Goal: Check status: Check status

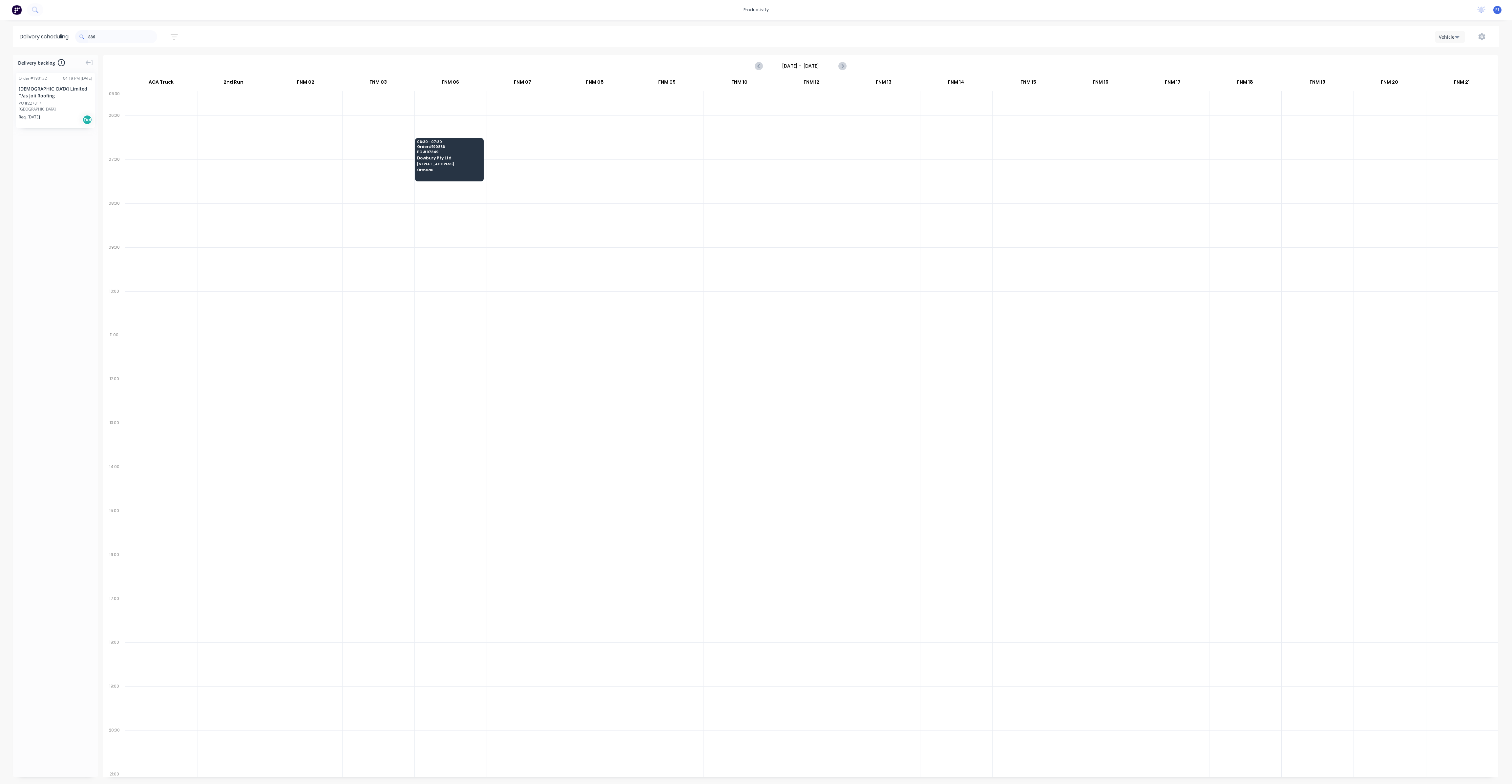
scroll to position [0, 1]
type input "8"
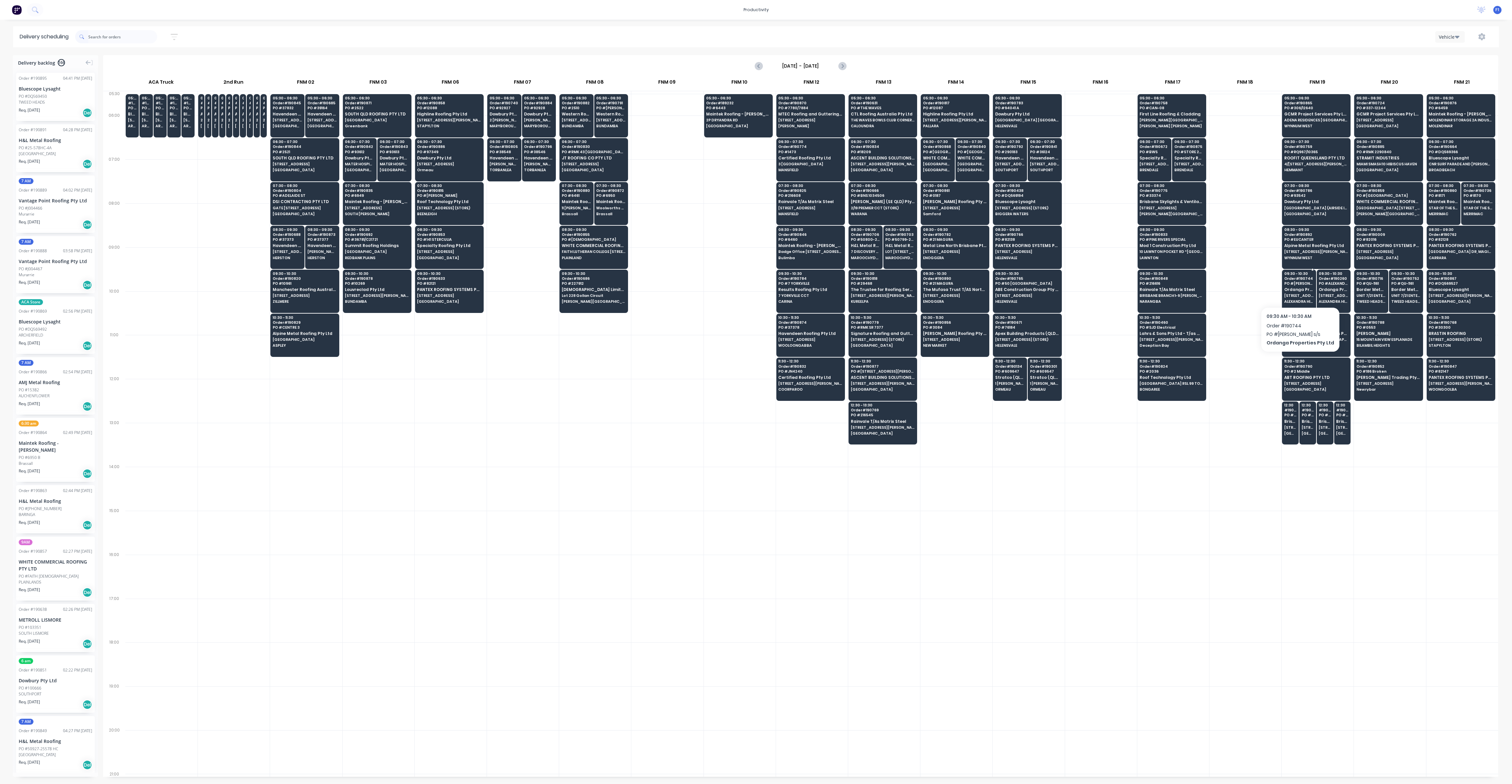
click at [1300, 289] on span "Ordanga Properties Pty Ltd" at bounding box center [1299, 289] width 29 height 4
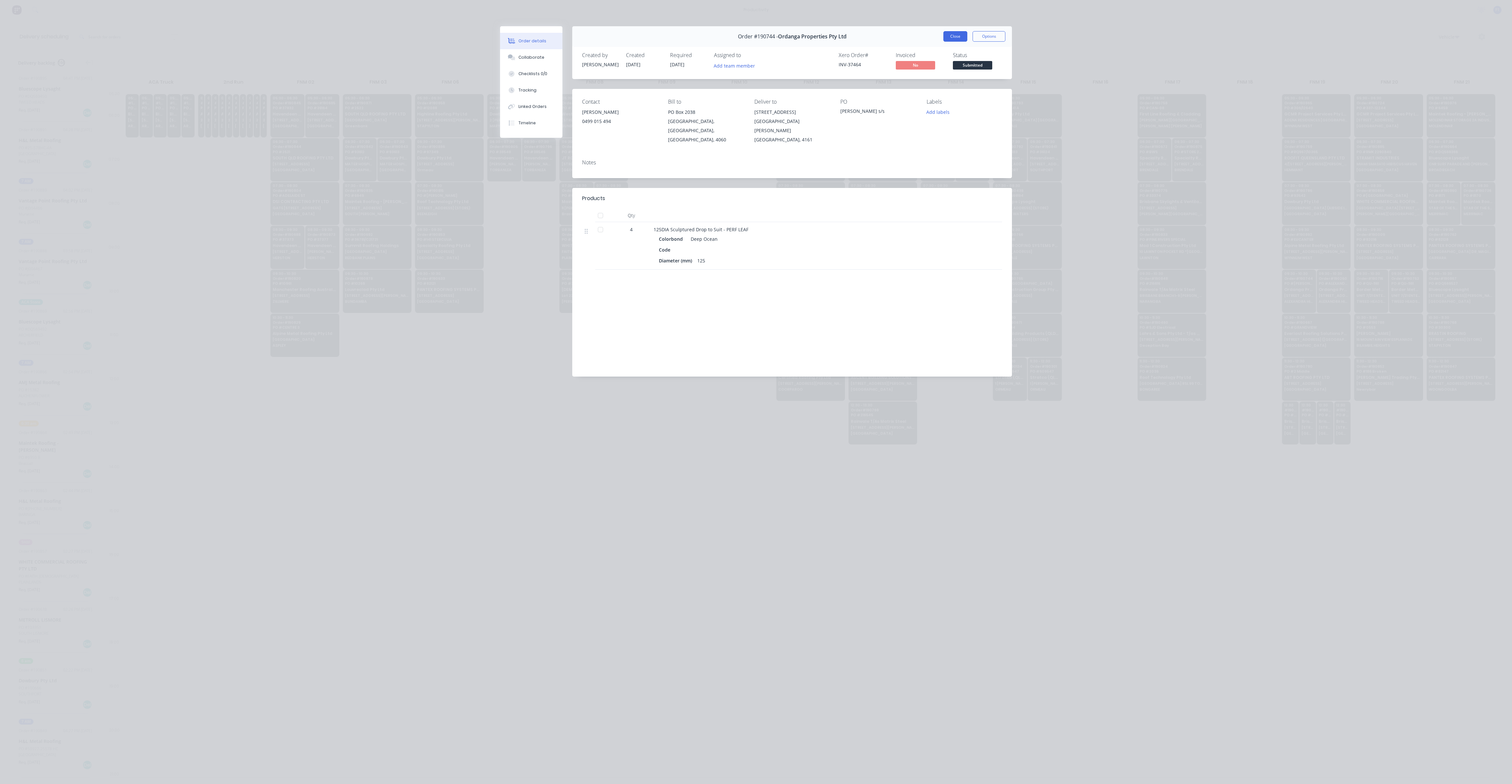
click at [956, 38] on button "Close" at bounding box center [955, 36] width 24 height 11
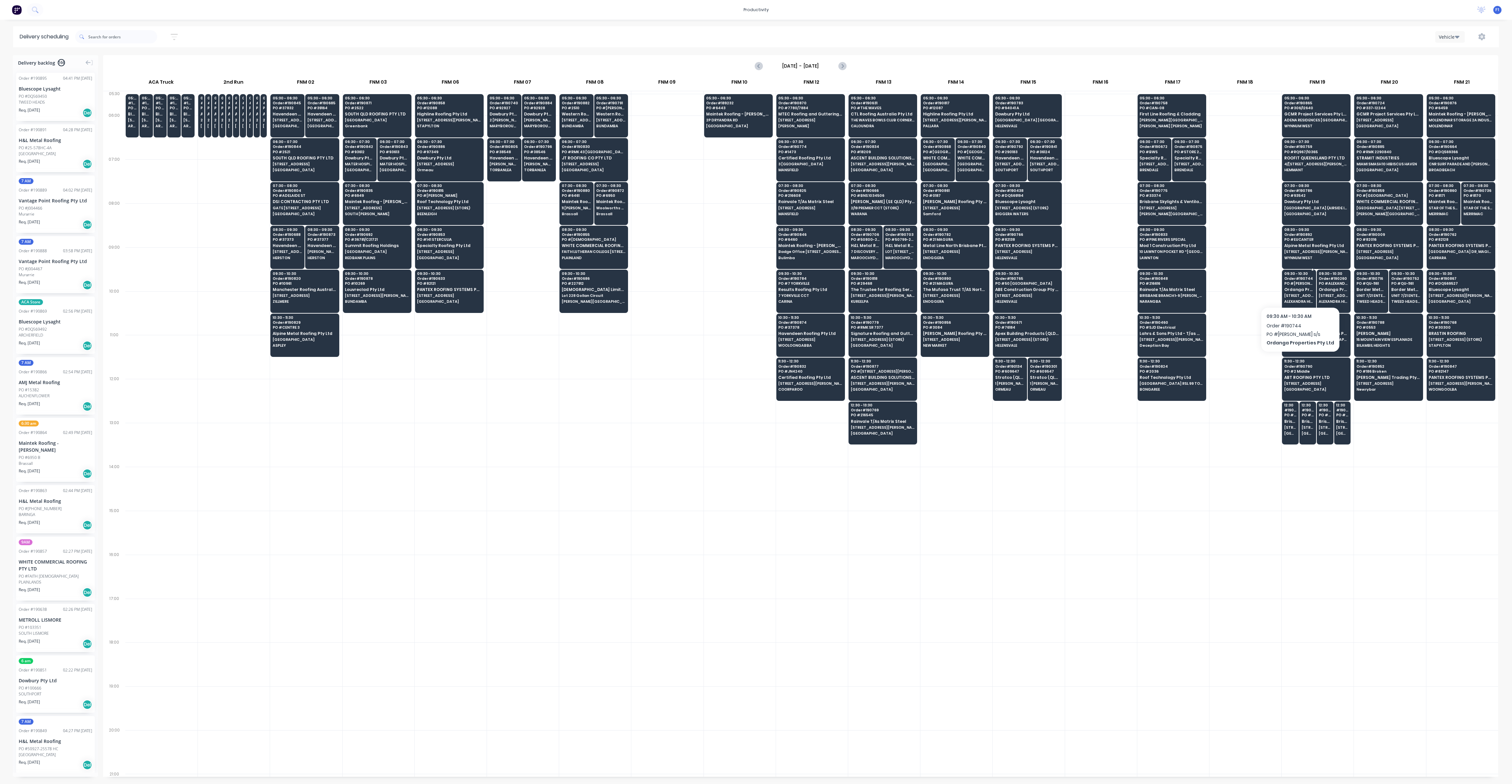
click at [1291, 288] on span "Ordanga Properties Pty Ltd" at bounding box center [1299, 289] width 29 height 4
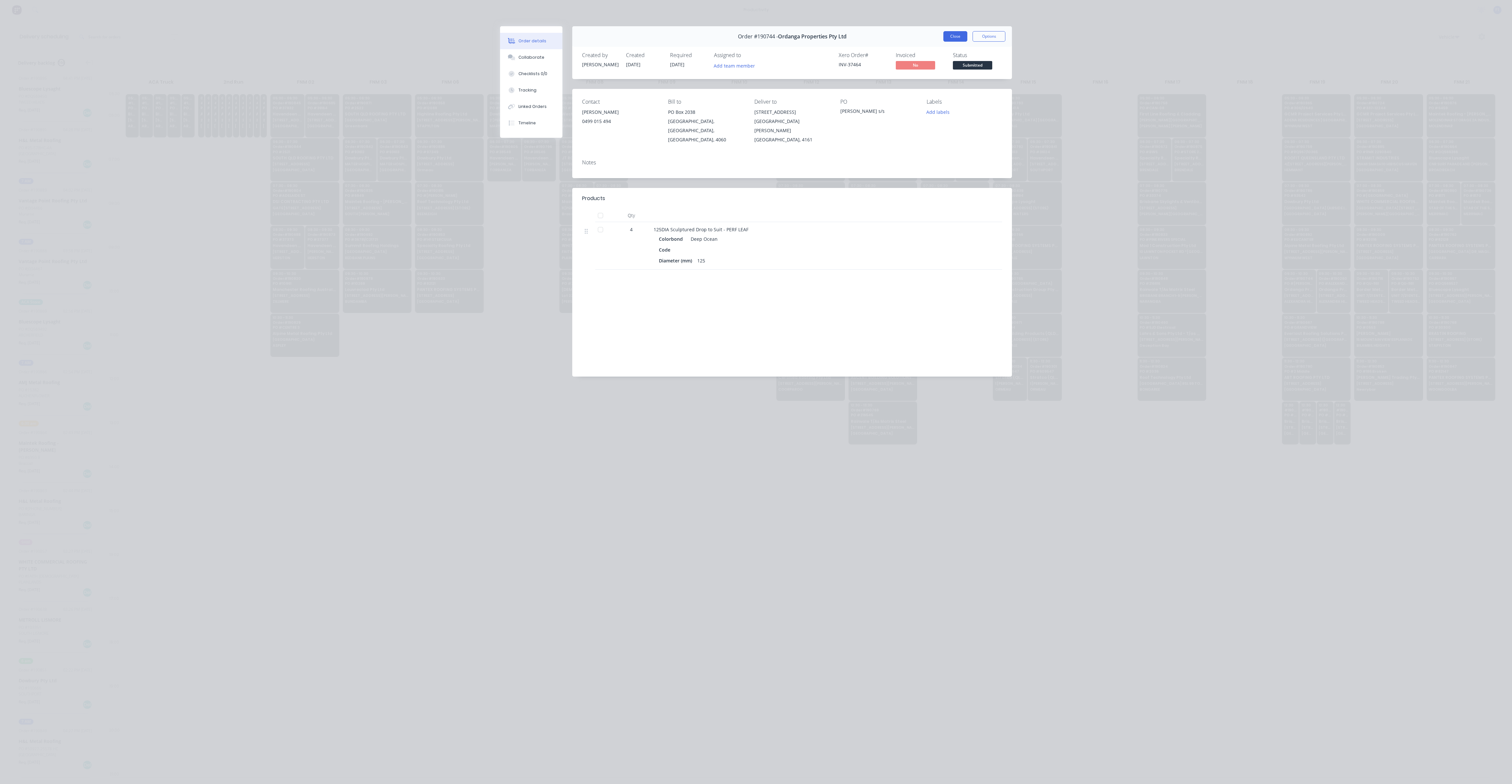
click at [953, 38] on button "Close" at bounding box center [955, 36] width 24 height 11
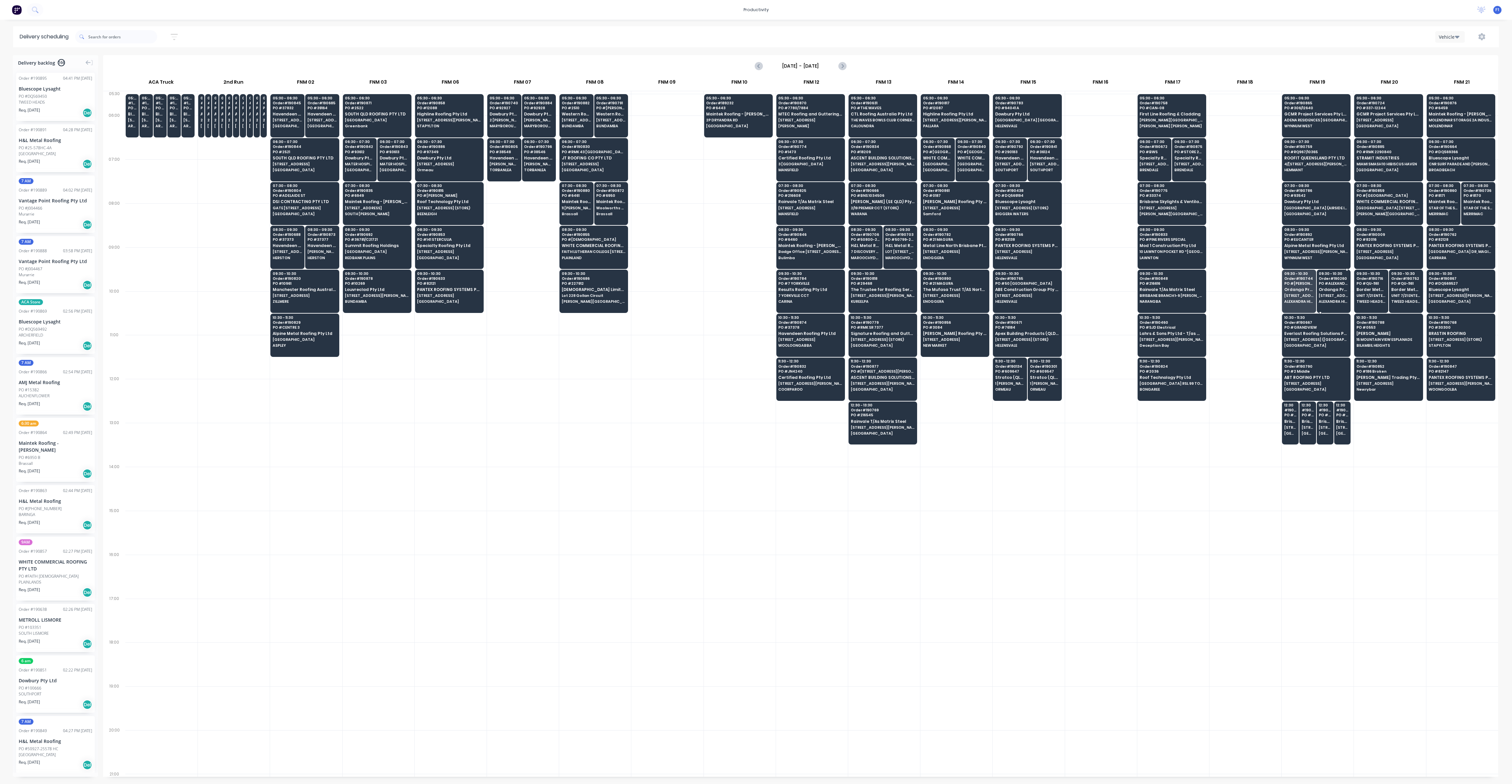
click at [1328, 290] on span "Ordanga Properties Pty Ltd" at bounding box center [1334, 289] width 29 height 4
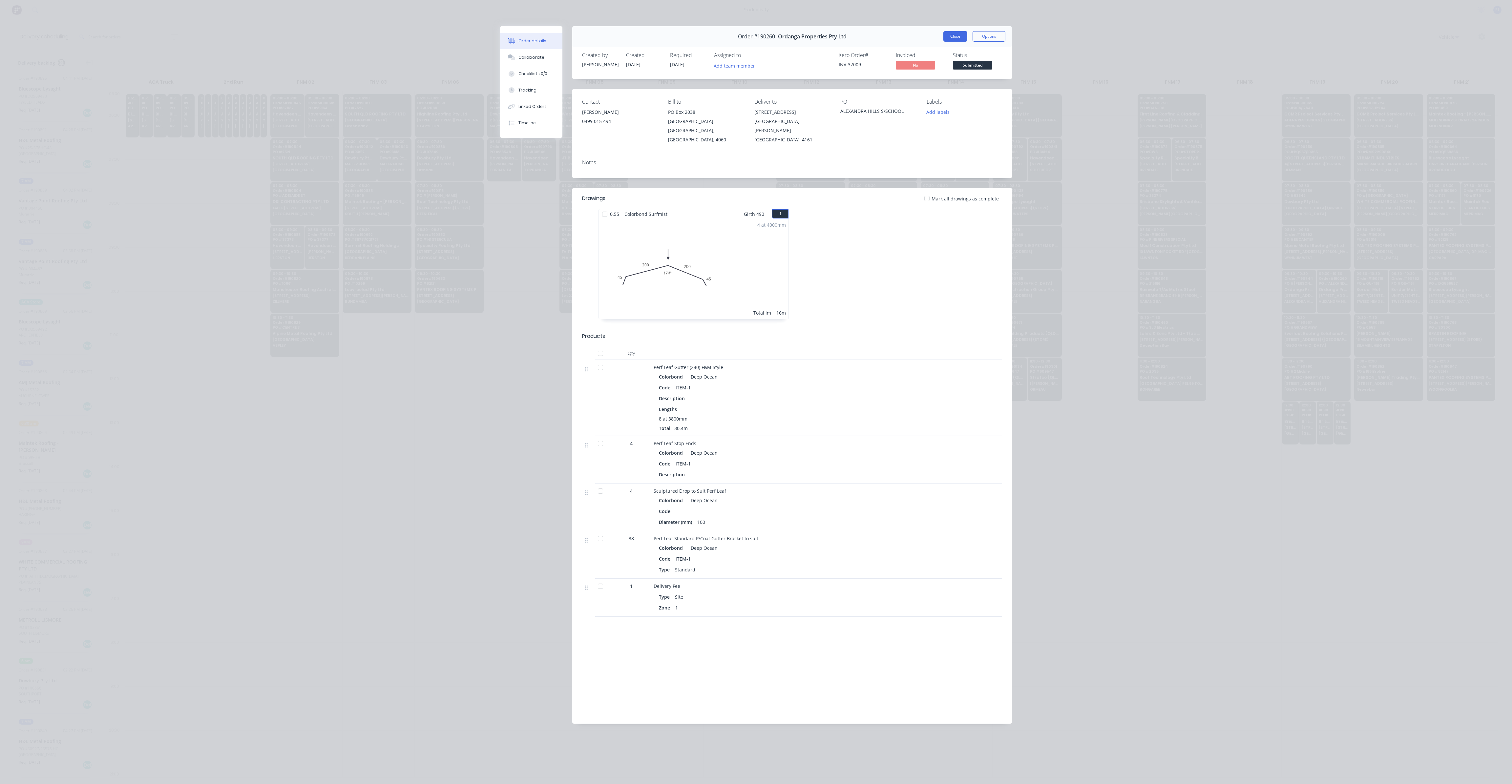
click at [951, 41] on button "Close" at bounding box center [955, 36] width 24 height 11
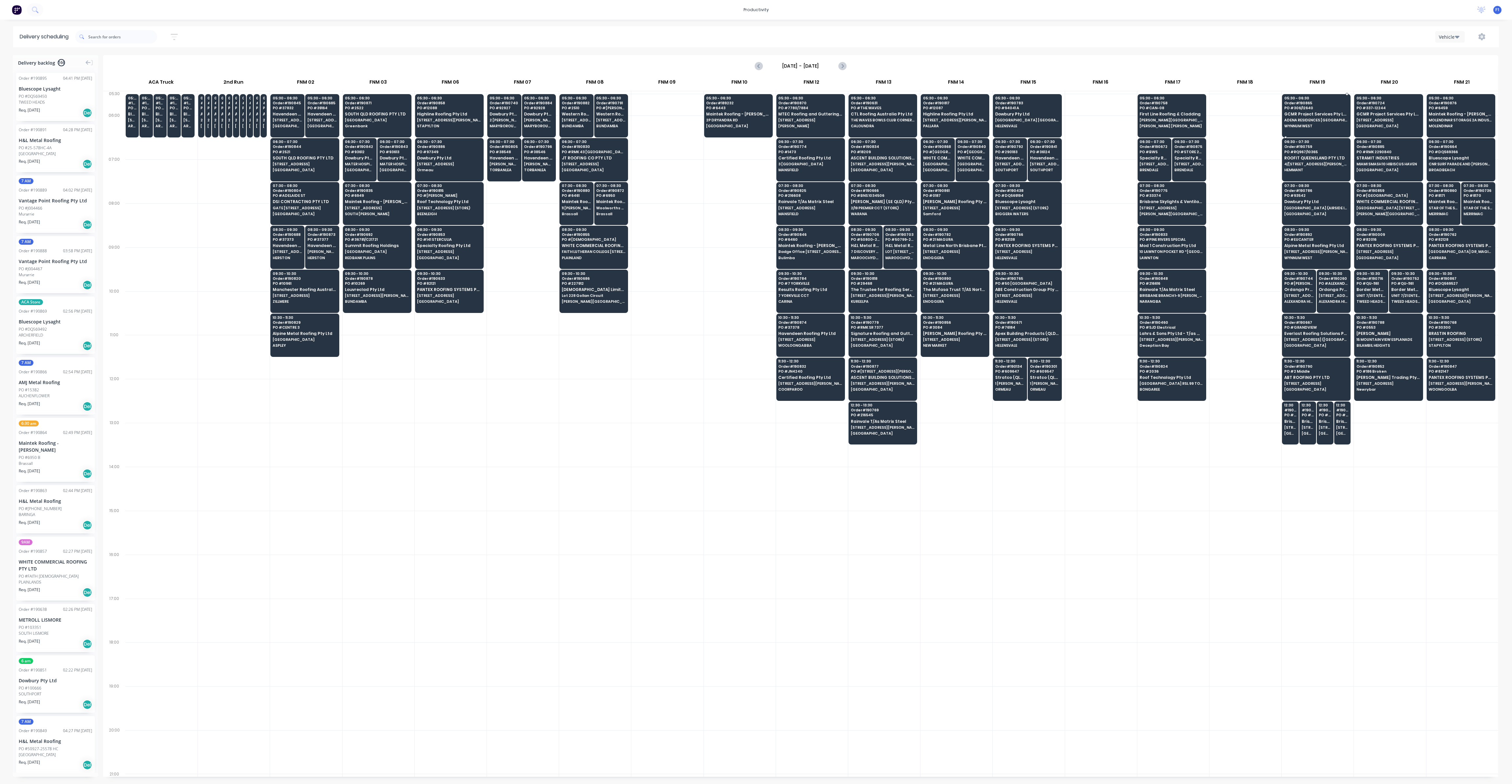
click at [1308, 118] on div "05:30 - 06:30 Order # 190865 PO # 306/12640 GCMR Project Services Pty Ltd ADENA…" at bounding box center [1317, 112] width 68 height 37
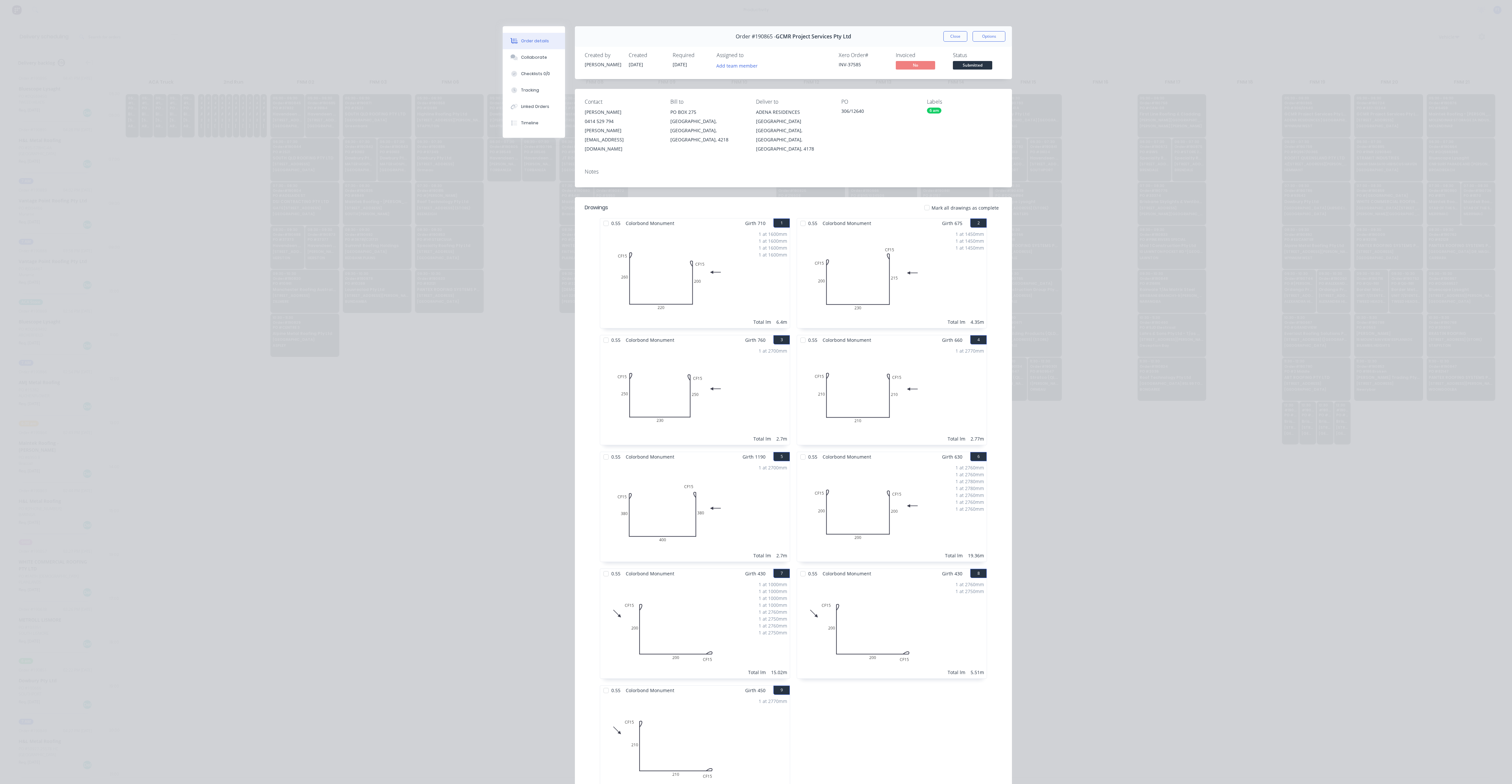
click at [962, 50] on div "Created by [PERSON_NAME] Created [DATE] Required [DATE] Assigned to Add team me…" at bounding box center [793, 61] width 437 height 35
click at [947, 37] on button "Close" at bounding box center [955, 36] width 24 height 11
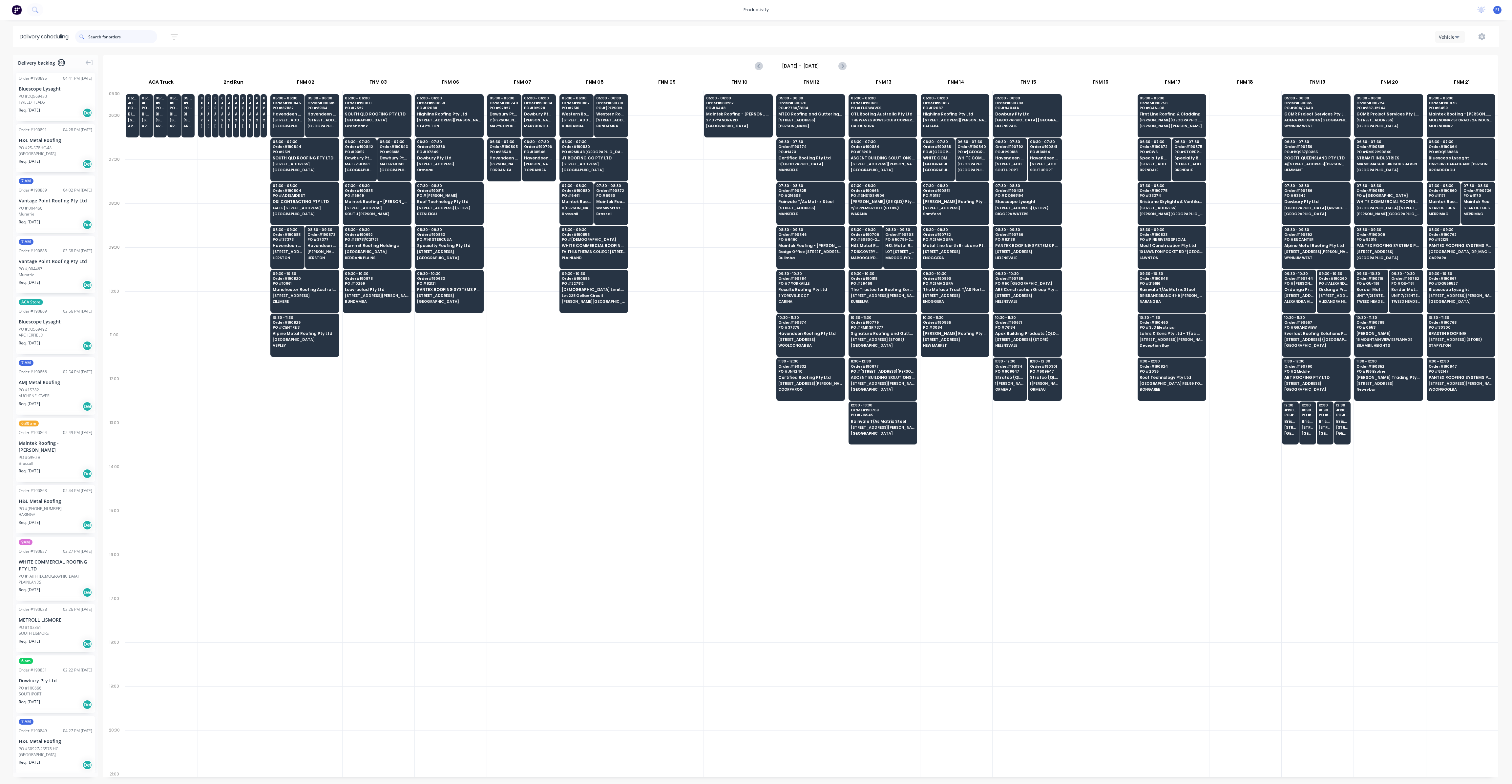
drag, startPoint x: 133, startPoint y: 38, endPoint x: 129, endPoint y: 38, distance: 4.0
click at [131, 38] on input "text" at bounding box center [122, 36] width 69 height 13
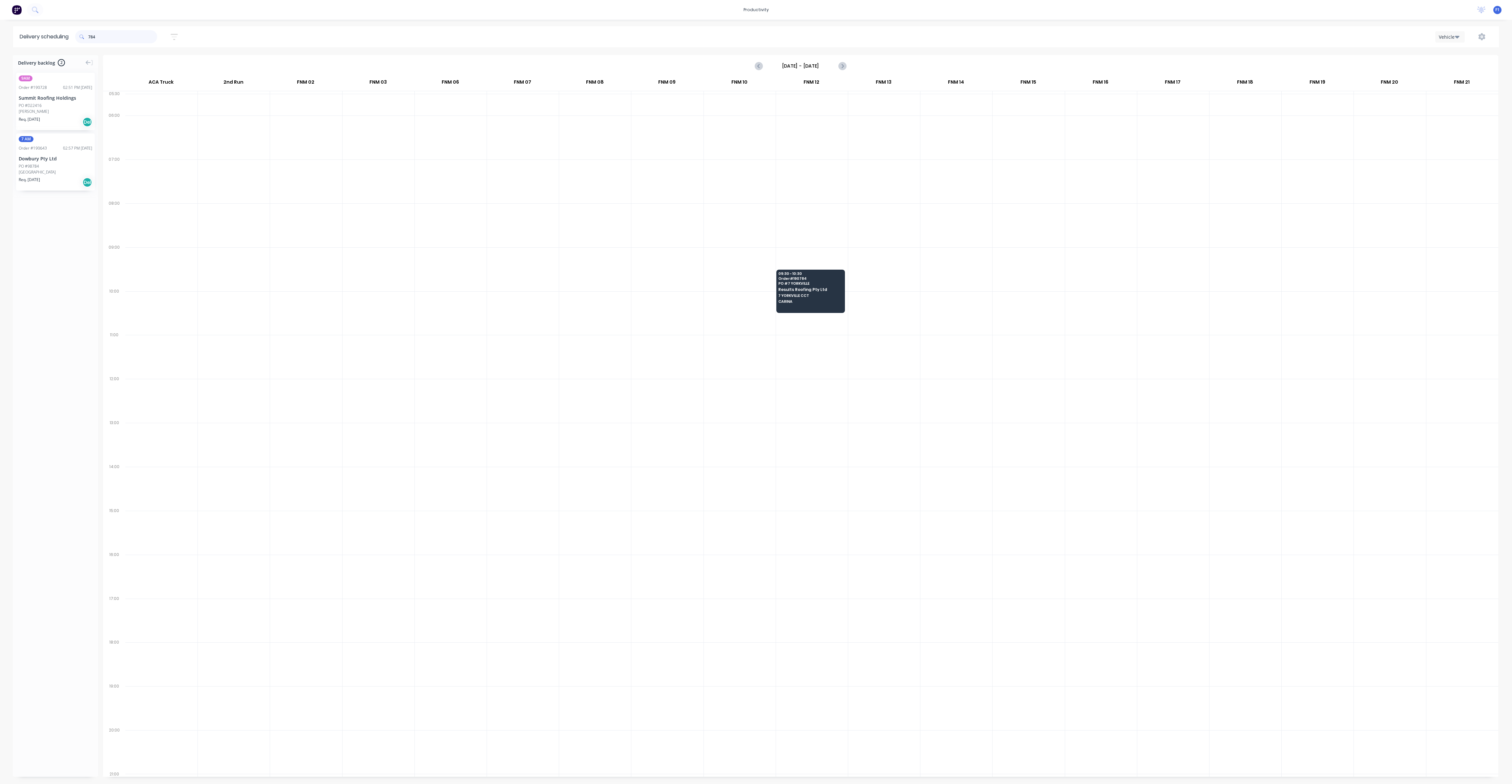
type input "784"
click at [50, 177] on div "Req. [DATE] Del" at bounding box center [55, 182] width 73 height 11
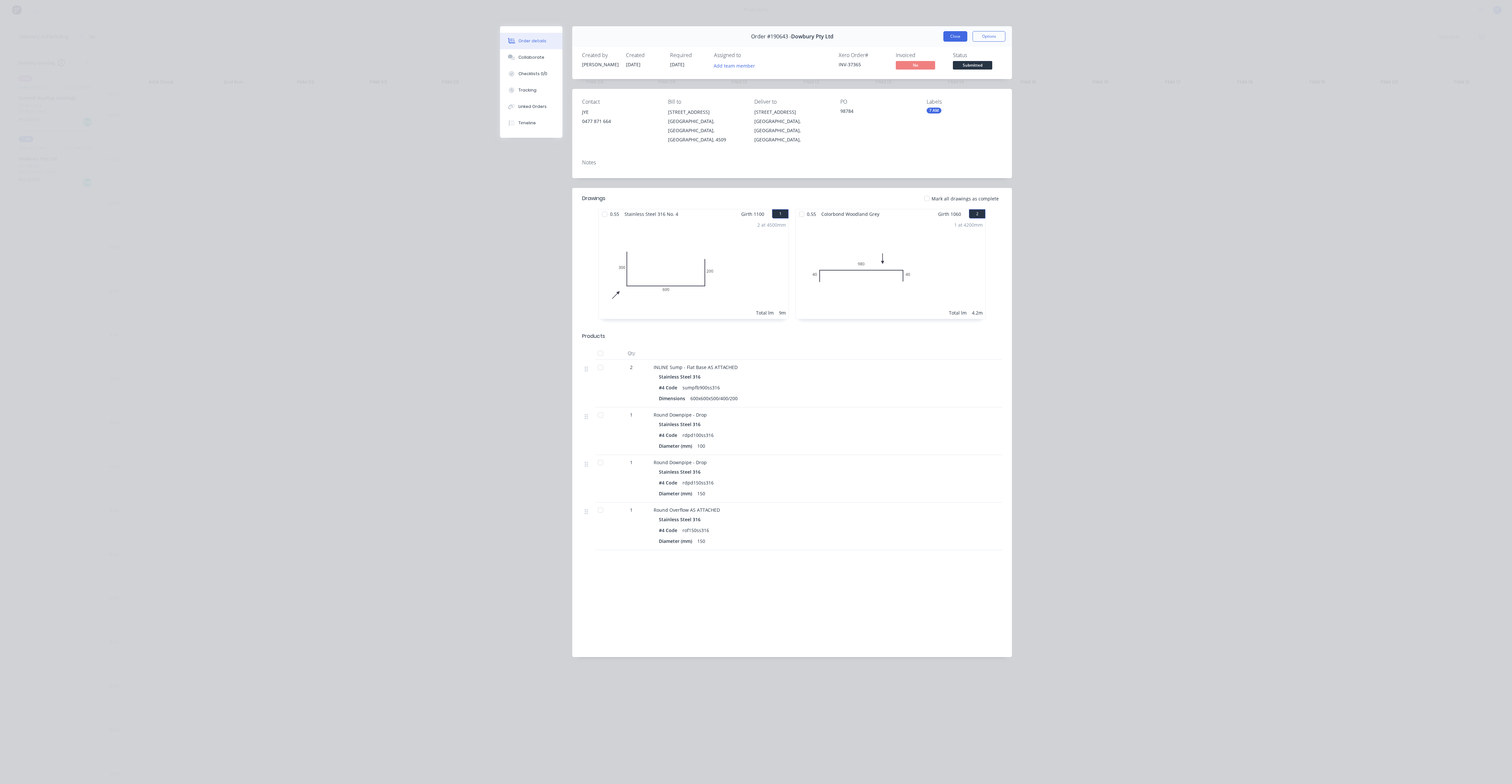
click at [946, 32] on button "Close" at bounding box center [955, 36] width 24 height 11
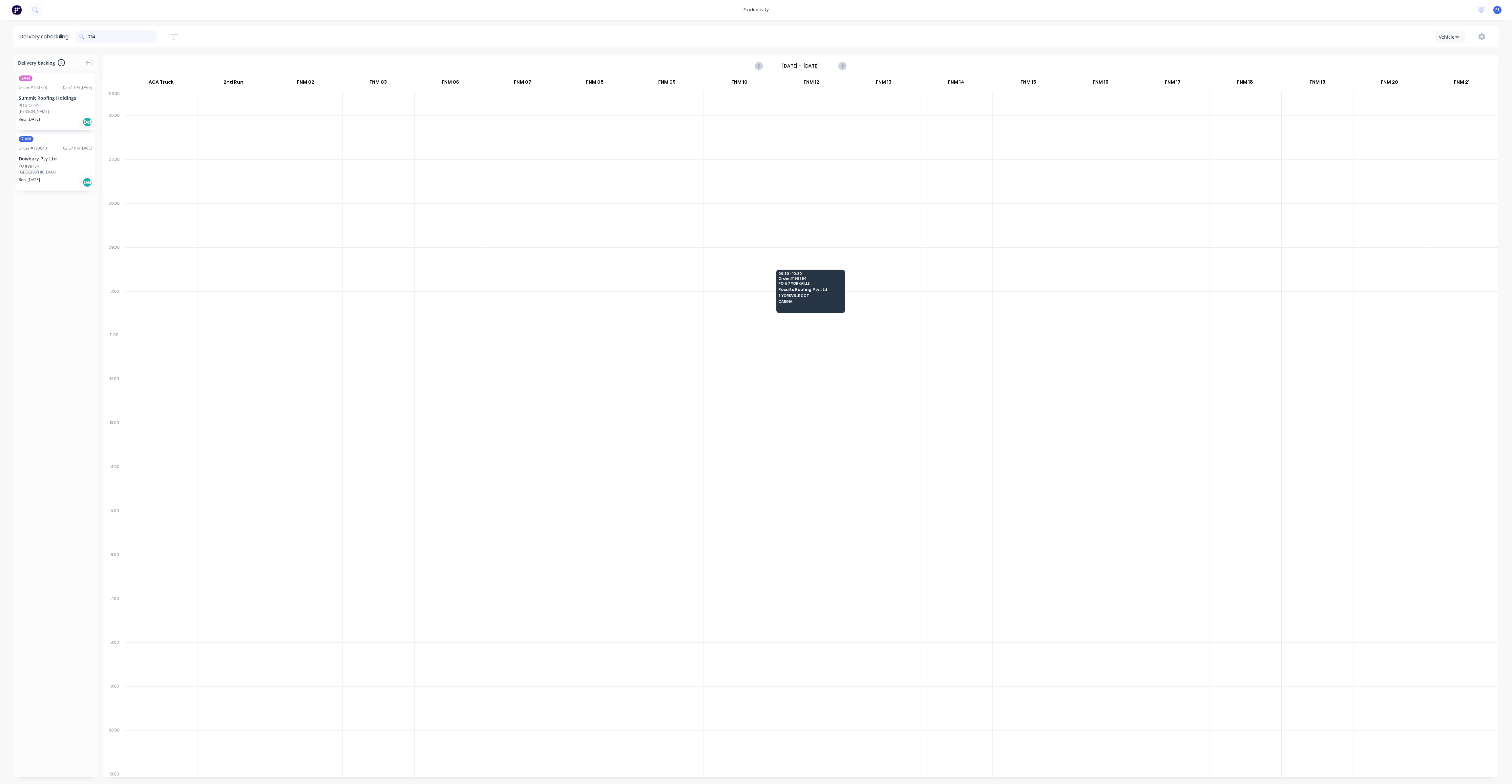
drag, startPoint x: 79, startPoint y: 55, endPoint x: 62, endPoint y: 55, distance: 17.0
click at [72, 55] on div "Delivery scheduling 784 Sort by Most recent Created date Required date Order nu…" at bounding box center [756, 405] width 1512 height 758
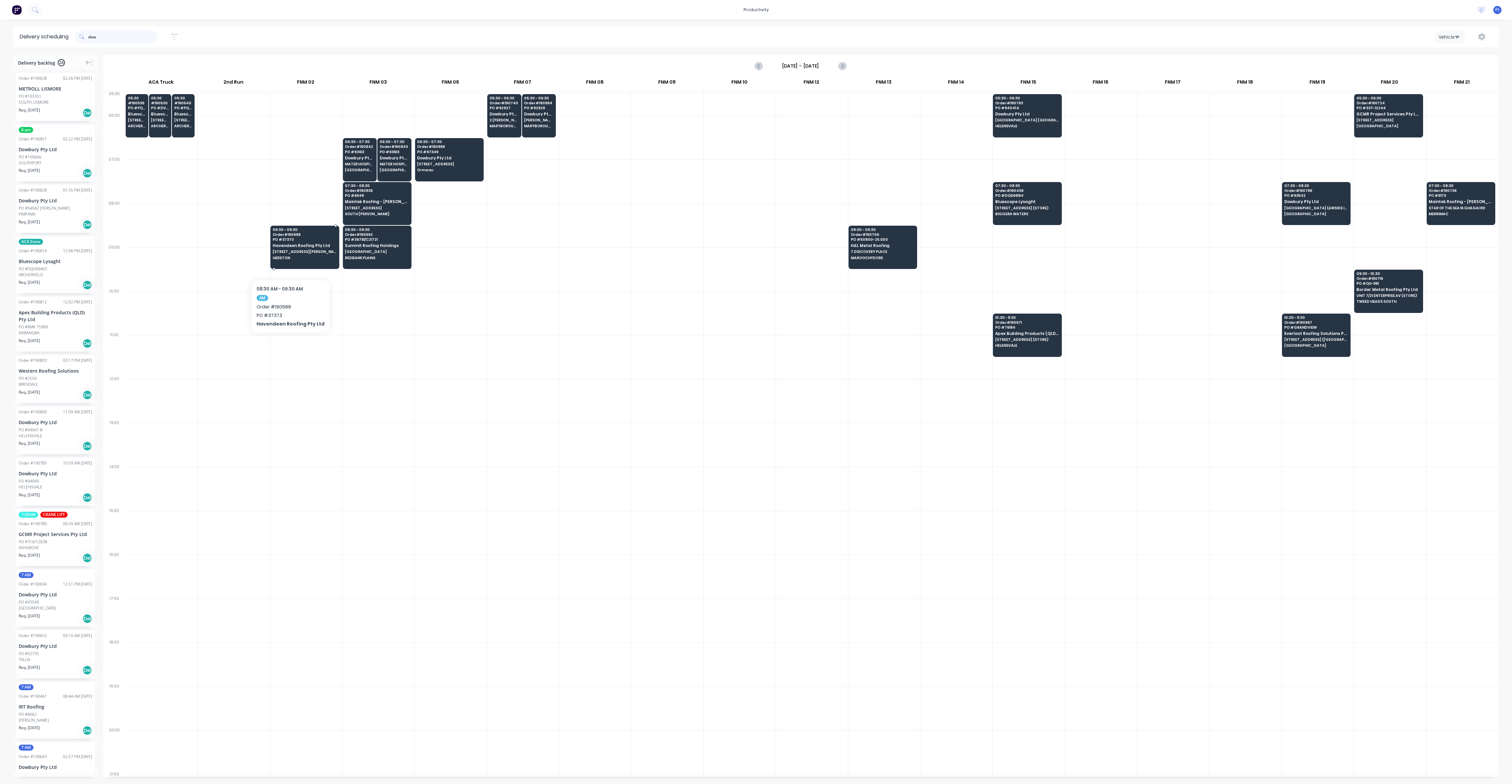
type input "dow"
click at [288, 259] on div "08:30 - 09:30 Order # 190688 PO # 37373 Havendeen Roofing Pty Ltd [STREET_ADDRE…" at bounding box center [305, 244] width 68 height 37
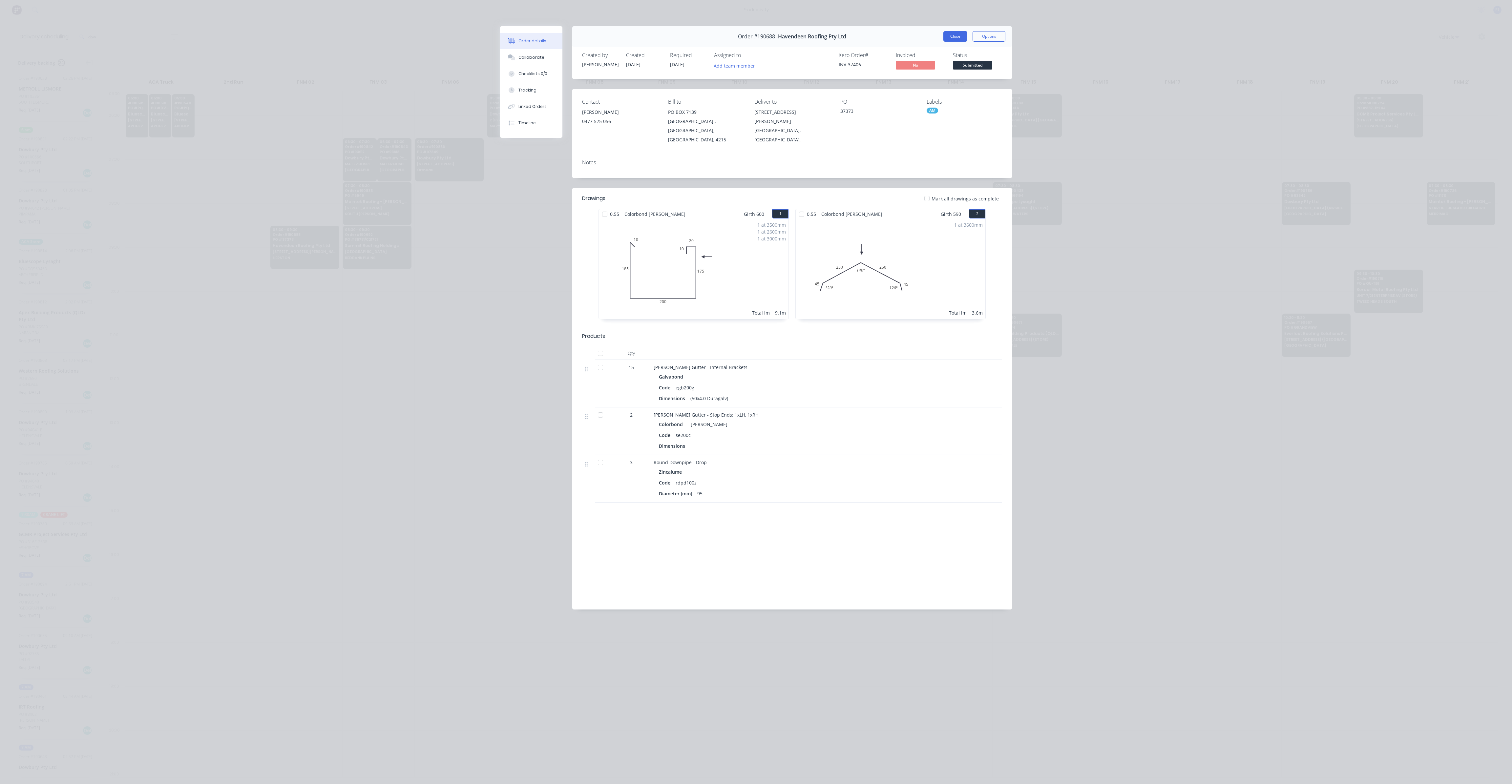
click at [946, 35] on button "Close" at bounding box center [955, 36] width 24 height 11
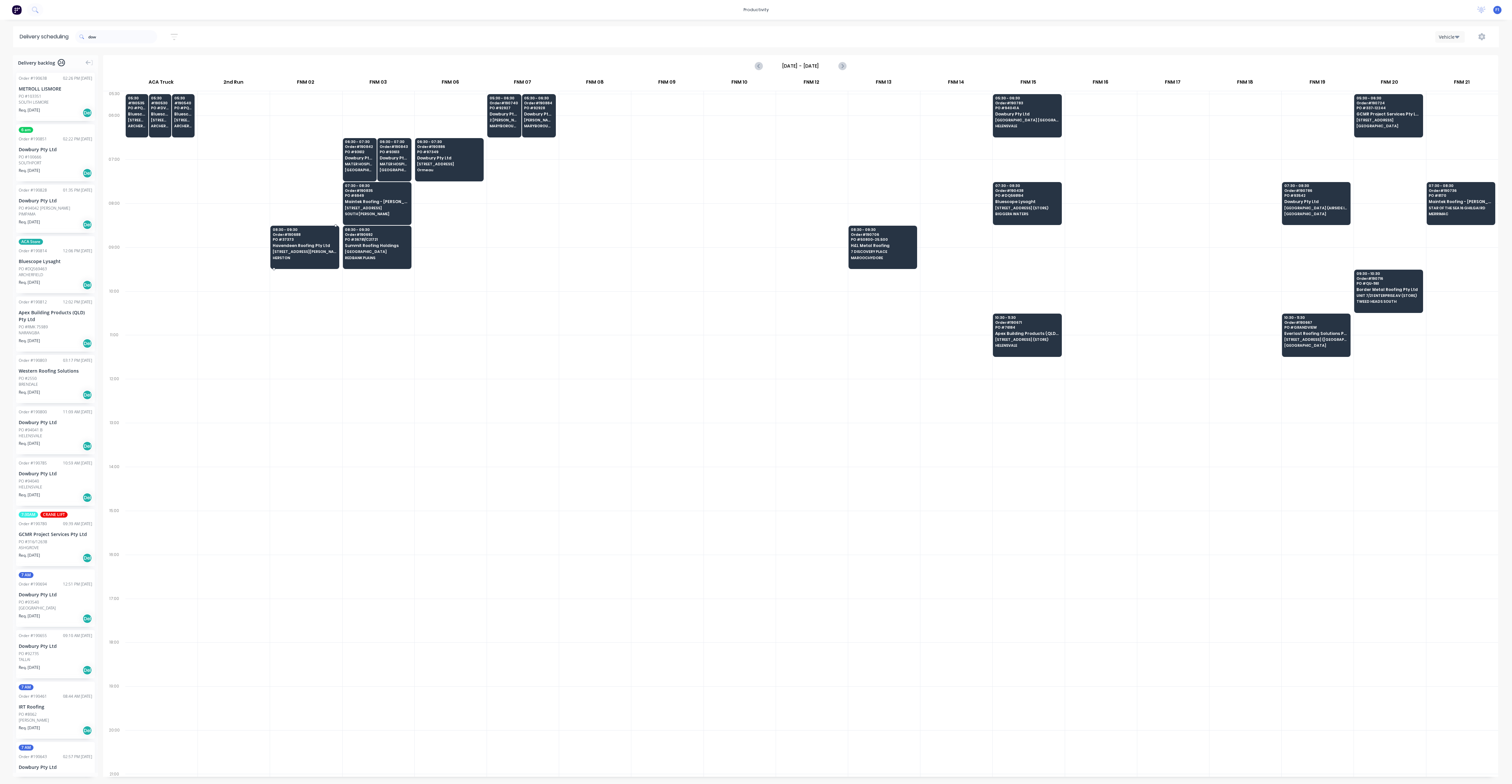
click at [338, 254] on div "08:30 - 09:30 Order # 190688 PO # 37373 Havendeen Roofing Pty Ltd [STREET_ADDRE…" at bounding box center [305, 247] width 69 height 44
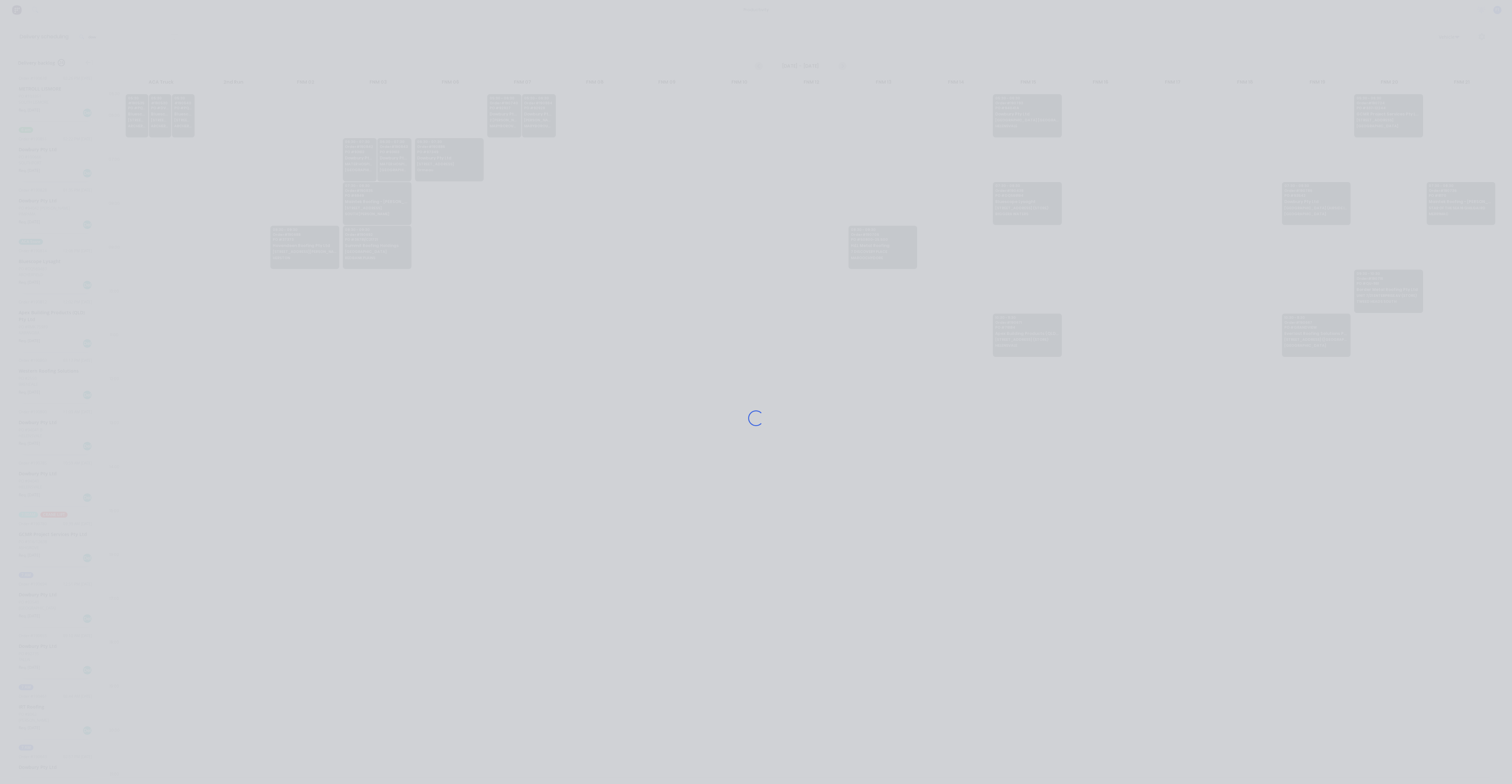
click at [352, 249] on div "Loading..." at bounding box center [756, 392] width 1512 height 784
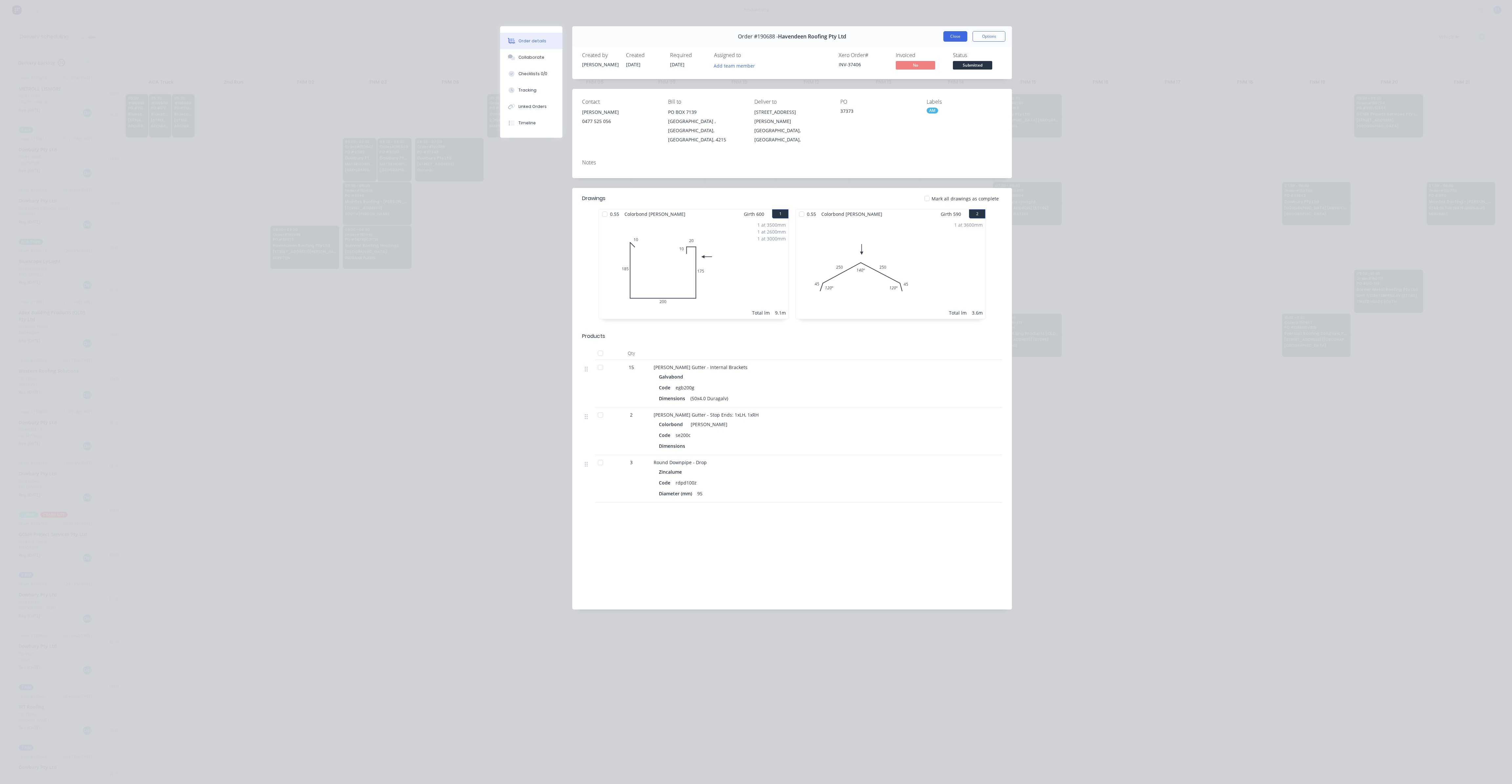
click at [953, 38] on button "Close" at bounding box center [955, 36] width 24 height 11
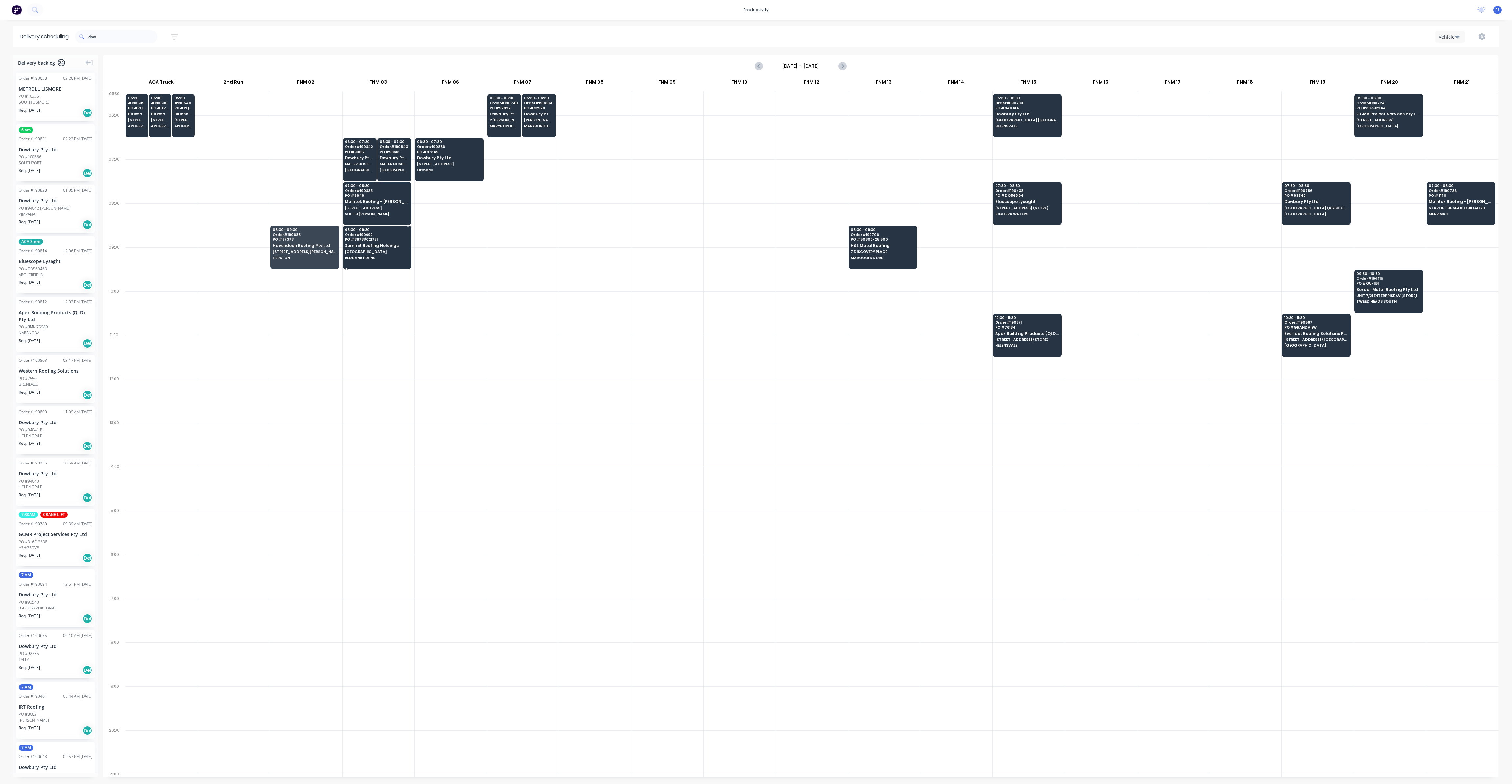
click at [393, 253] on div "08:30 - 09:30 Order # 190692 PO # 36781/C21721 Summit Roofing Holdings LOT [STR…" at bounding box center [377, 244] width 68 height 37
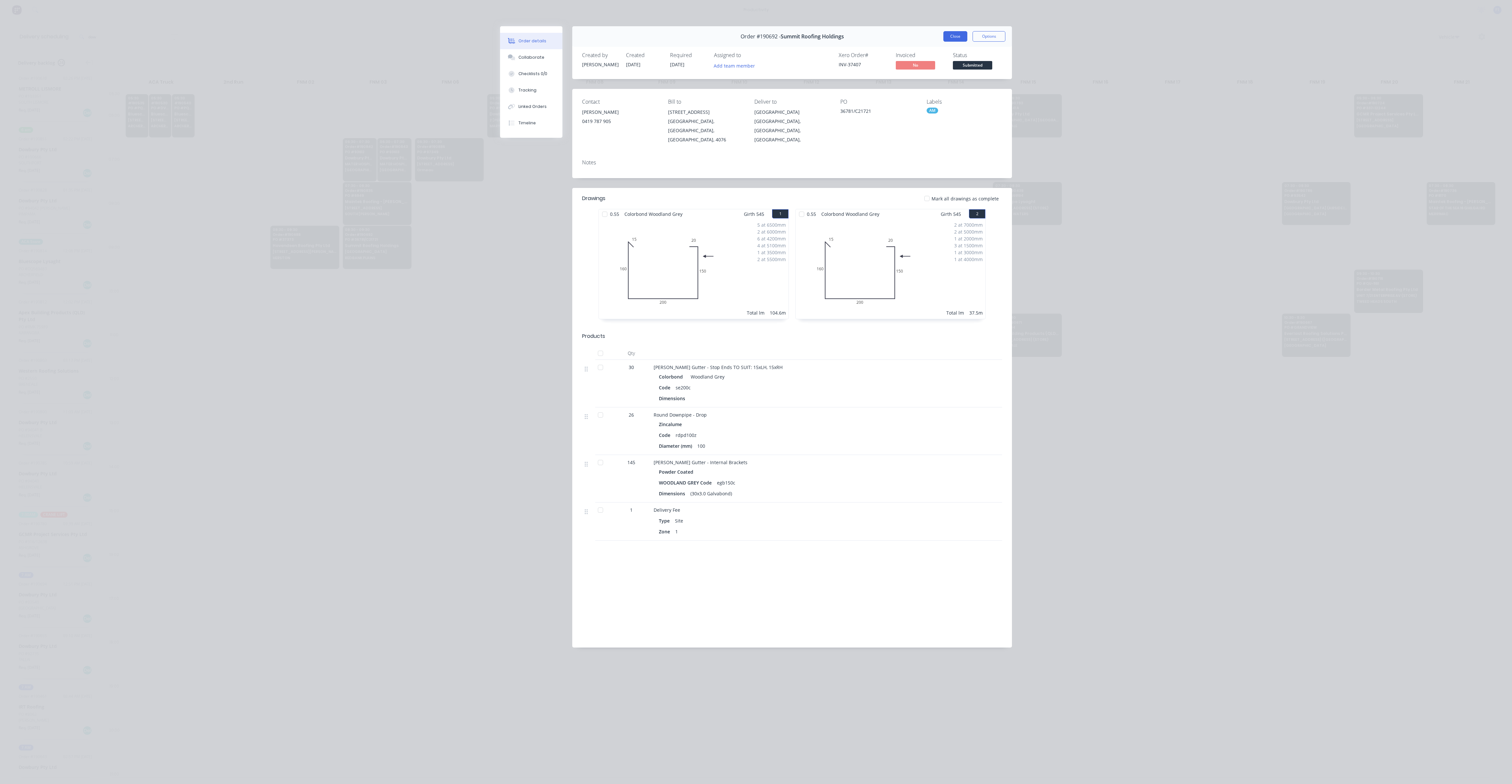
click at [955, 39] on button "Close" at bounding box center [955, 36] width 24 height 11
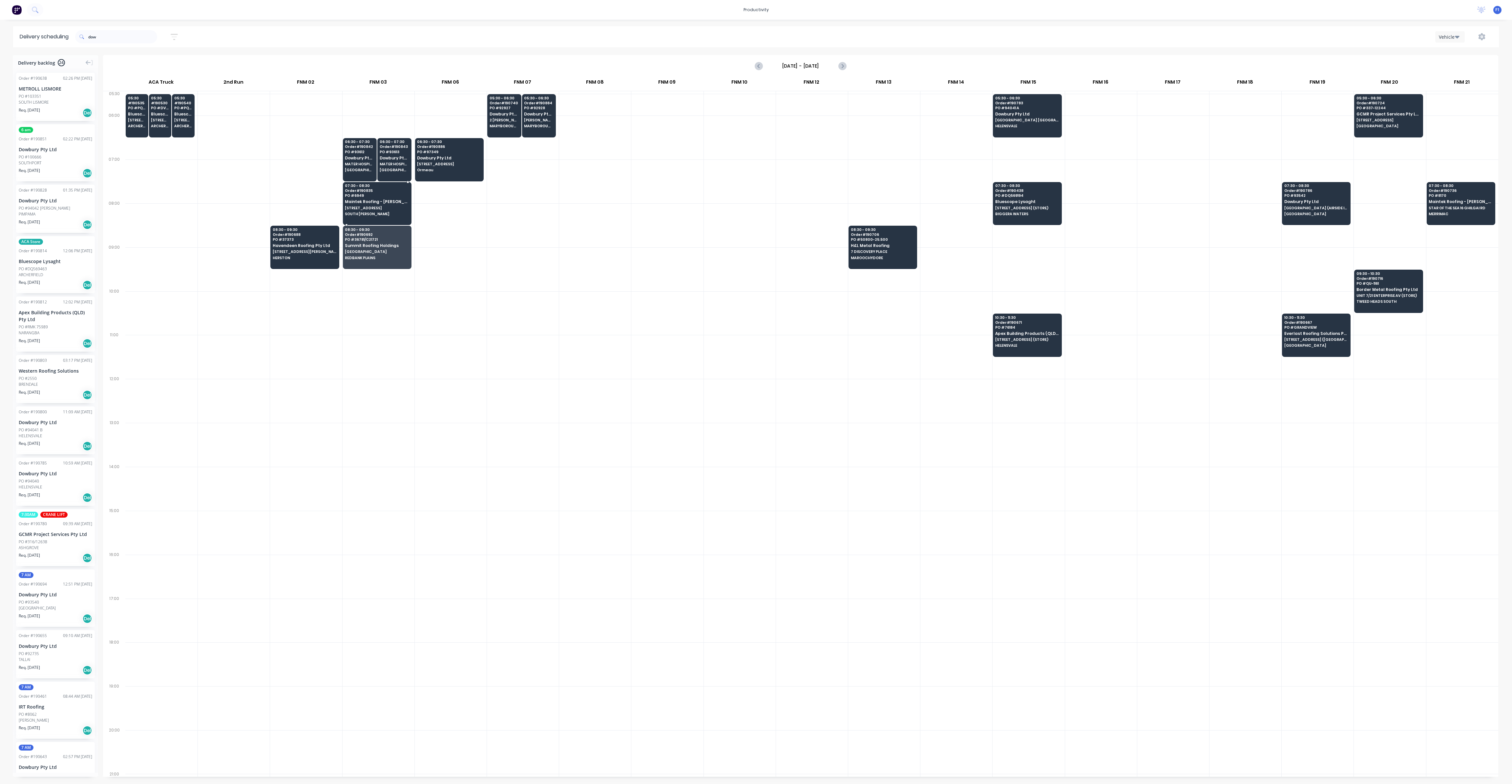
click at [383, 209] on span "[STREET_ADDRESS]" at bounding box center [377, 208] width 63 height 4
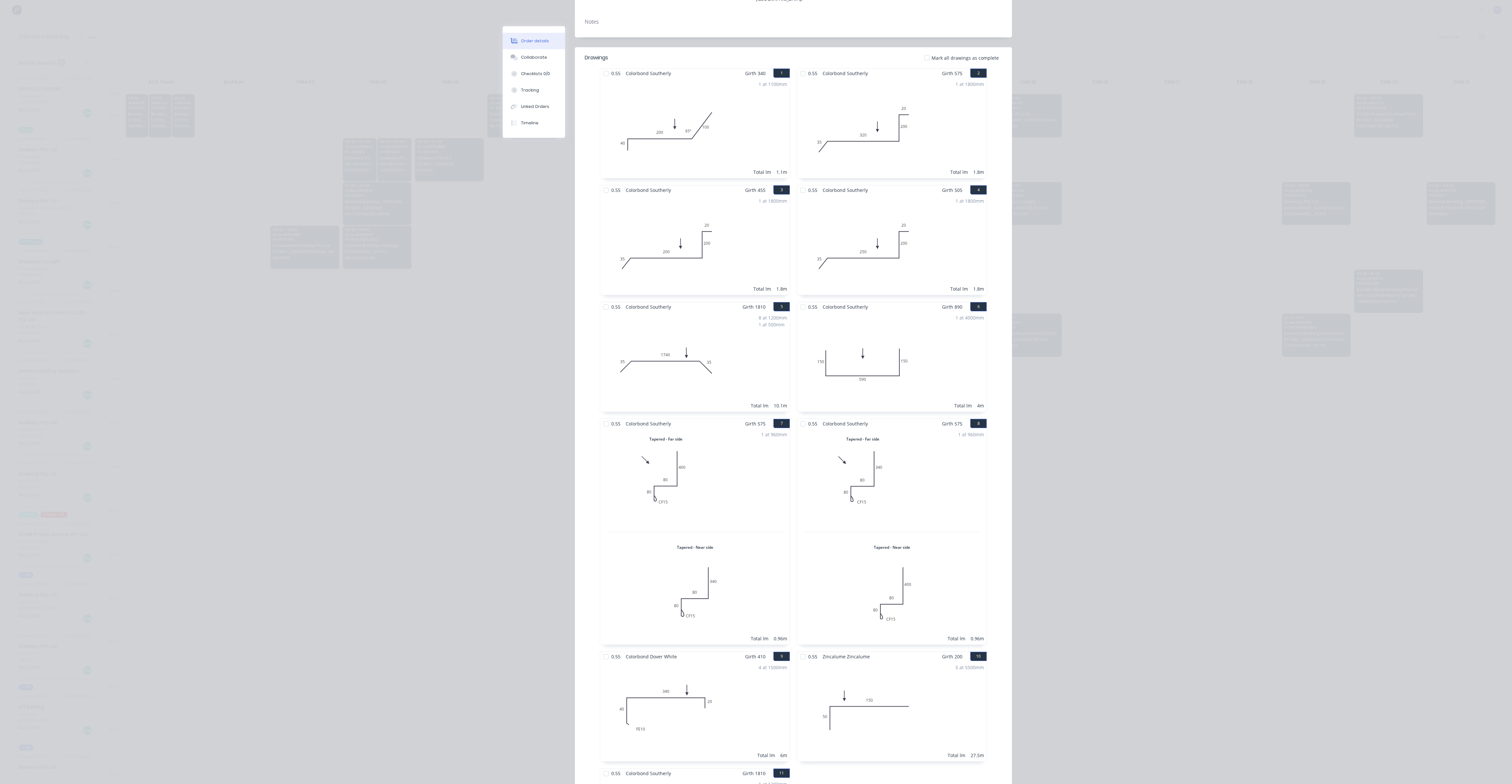
scroll to position [0, 0]
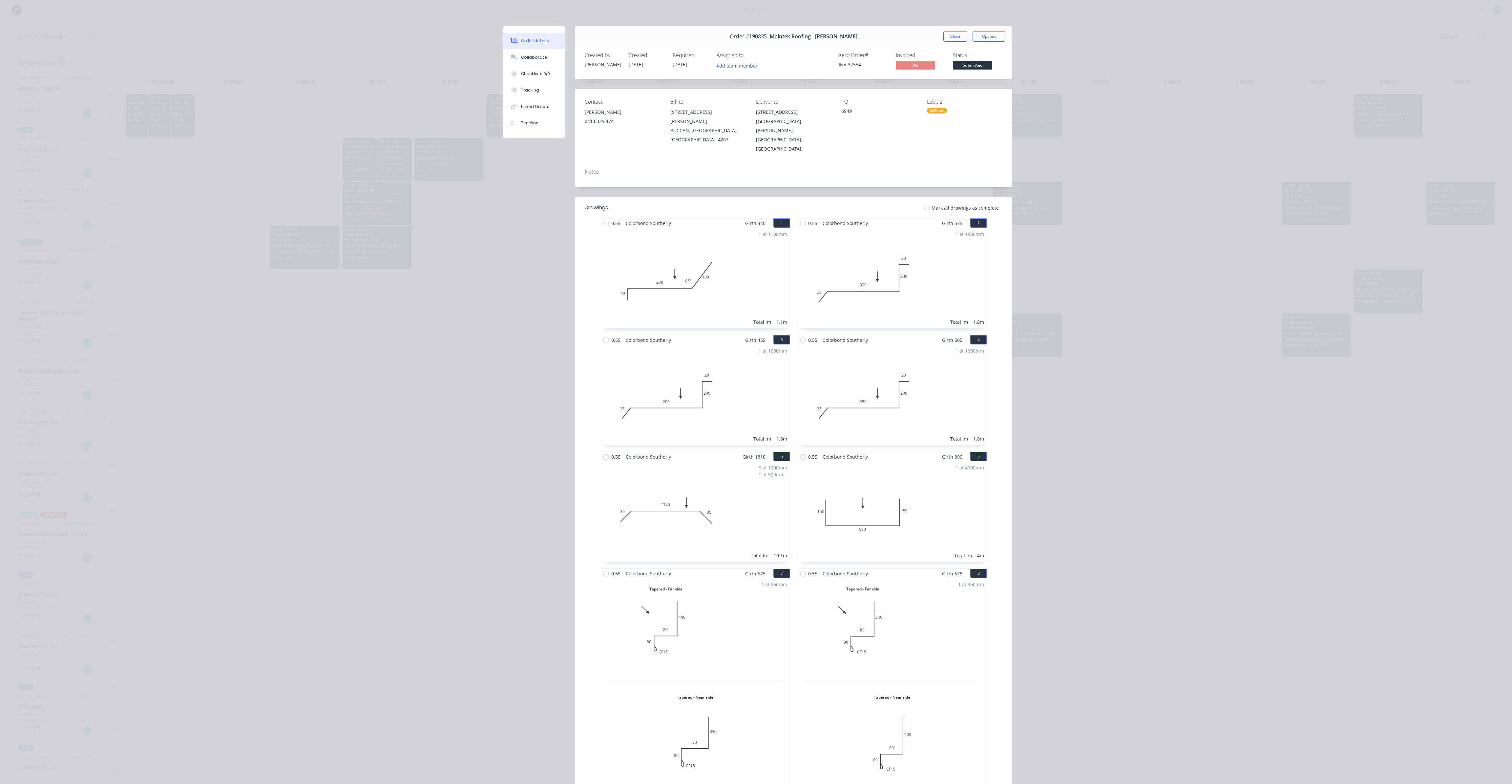
drag, startPoint x: 953, startPoint y: 38, endPoint x: 859, endPoint y: 87, distance: 106.0
click at [954, 38] on button "Close" at bounding box center [955, 36] width 24 height 11
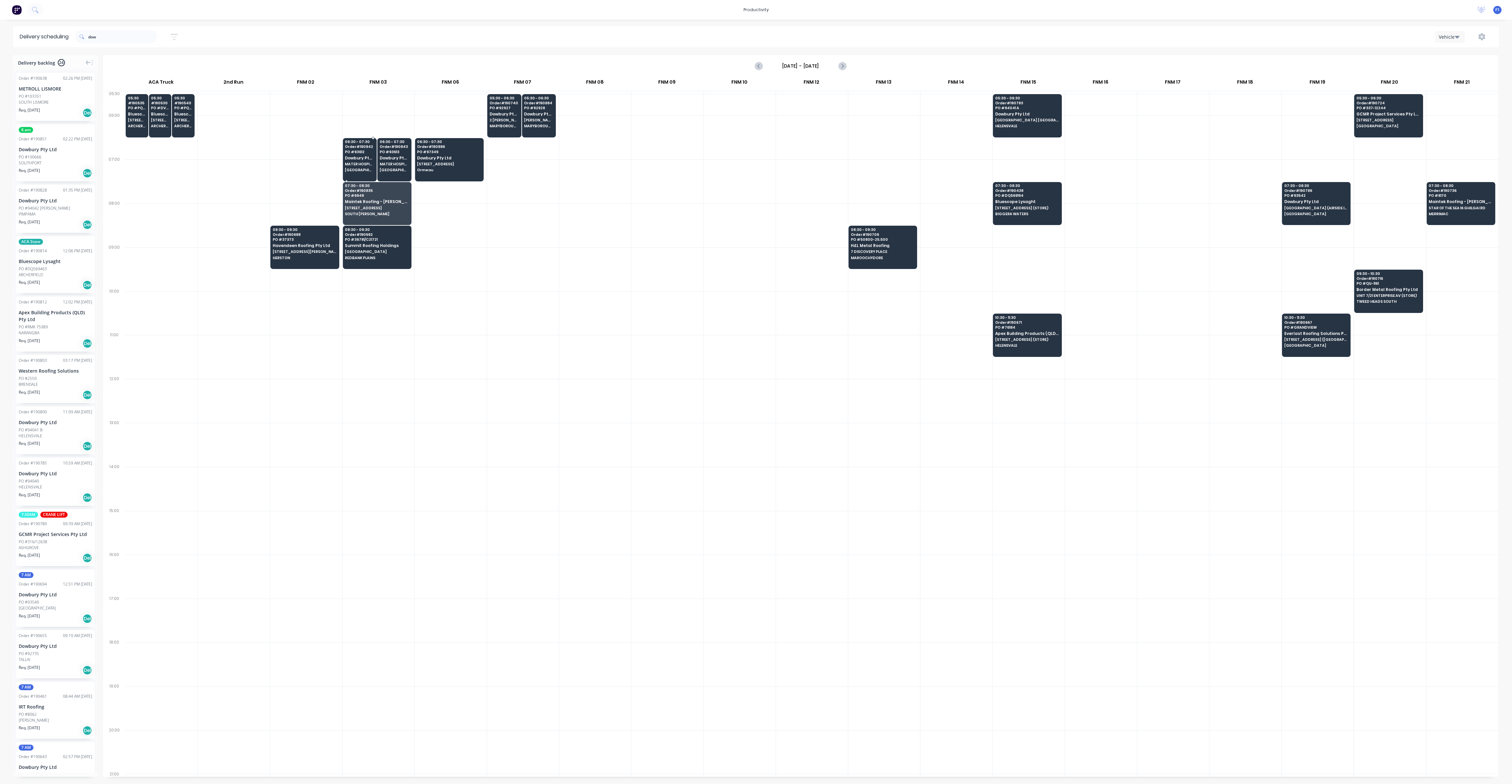
click at [347, 168] on span "[GEOGRAPHIC_DATA]" at bounding box center [360, 170] width 29 height 4
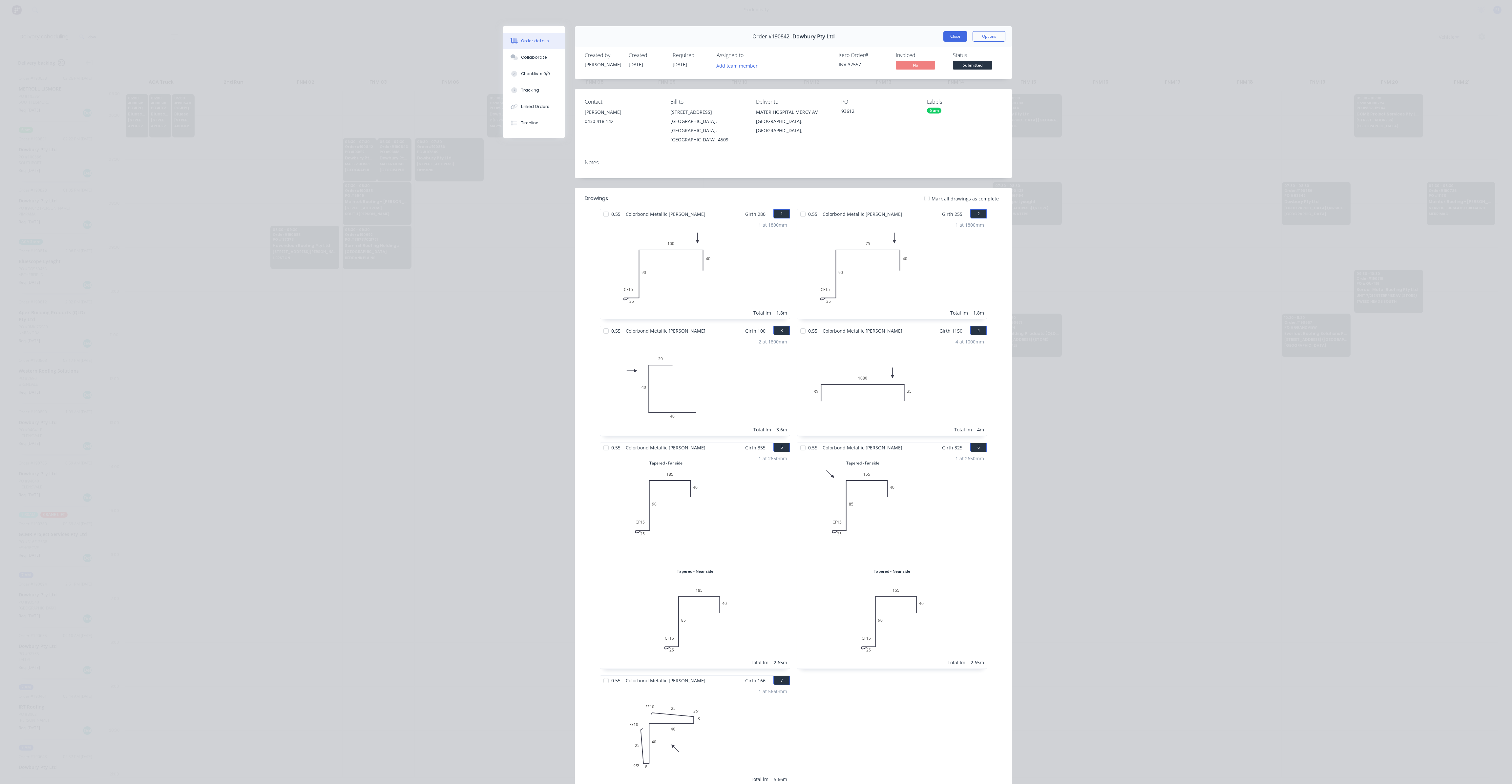
click at [957, 35] on button "Close" at bounding box center [955, 36] width 24 height 11
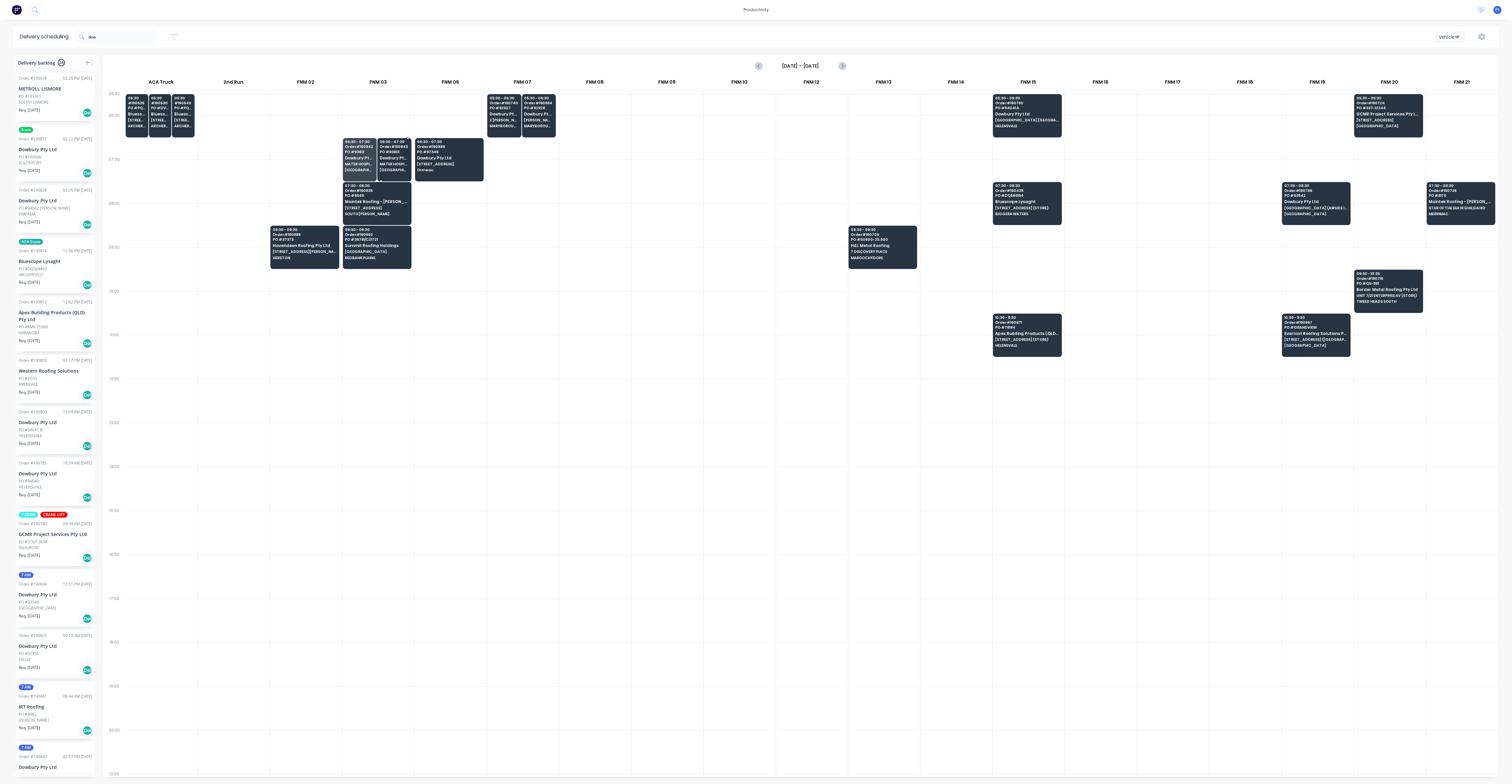
click at [391, 168] on span "[GEOGRAPHIC_DATA]" at bounding box center [394, 170] width 29 height 4
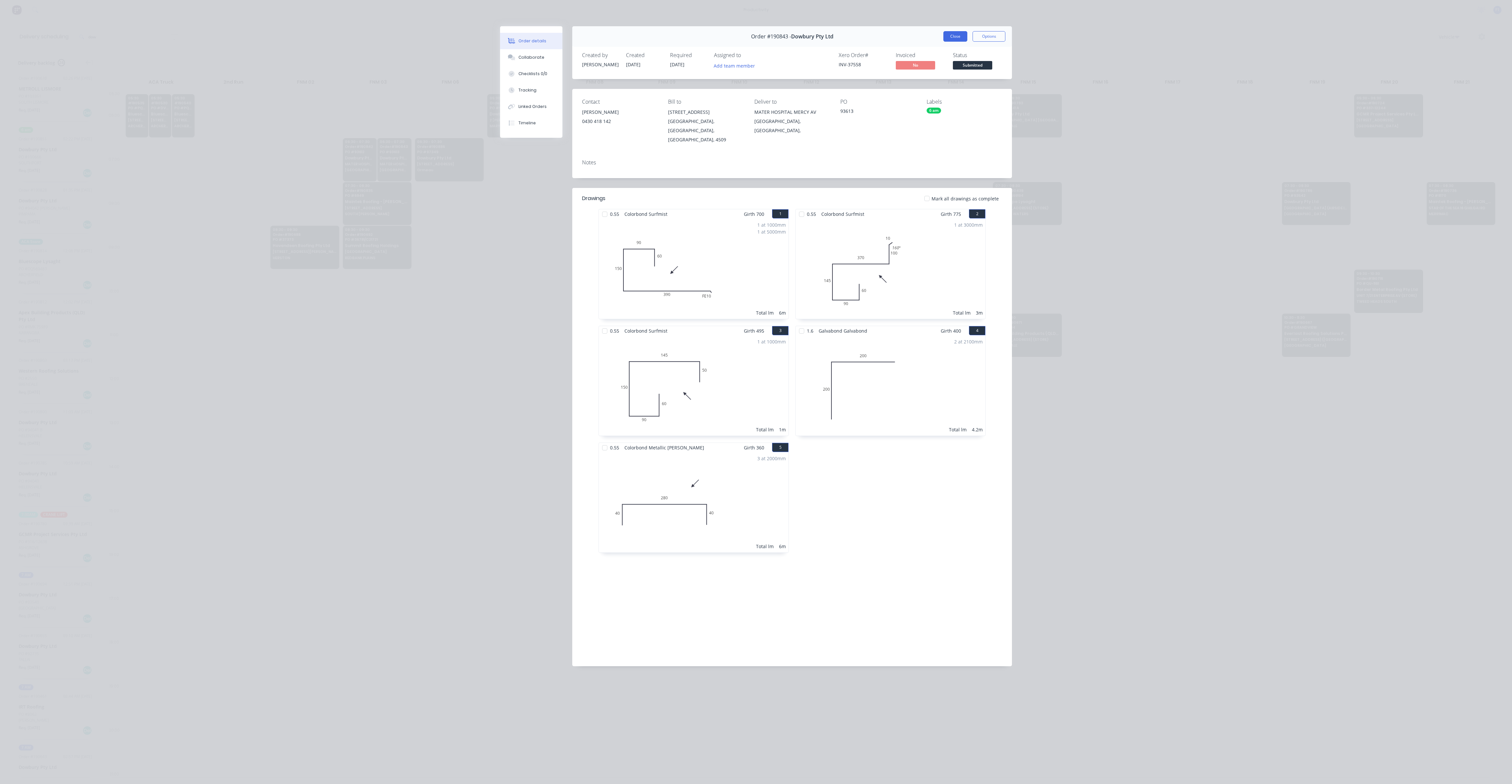
click at [961, 39] on button "Close" at bounding box center [955, 36] width 24 height 11
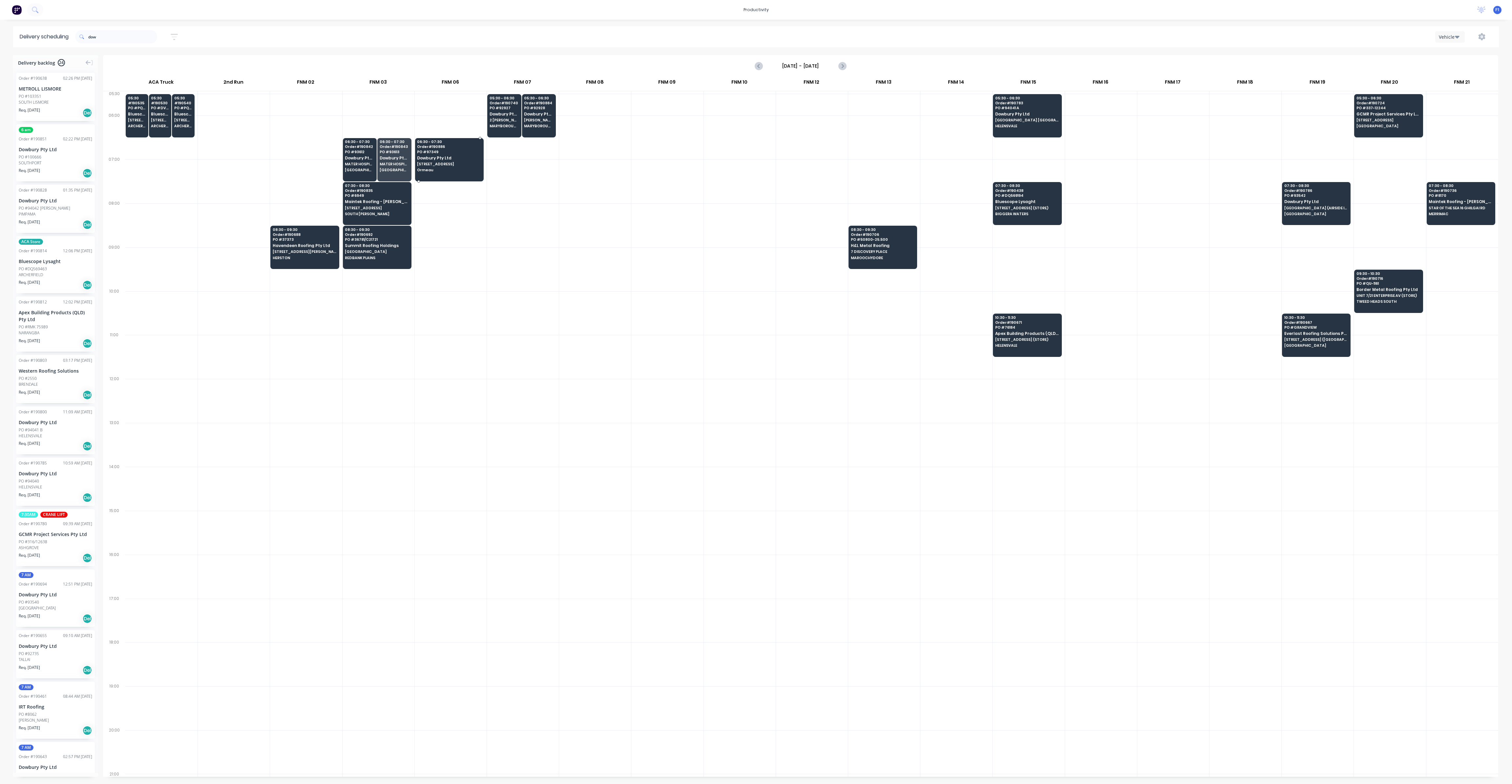
click at [462, 165] on div "06:30 - 07:30 Order # 190886 PO # 97349 Dowbury Pty Ltd [STREET_ADDRESS]" at bounding box center [450, 156] width 68 height 37
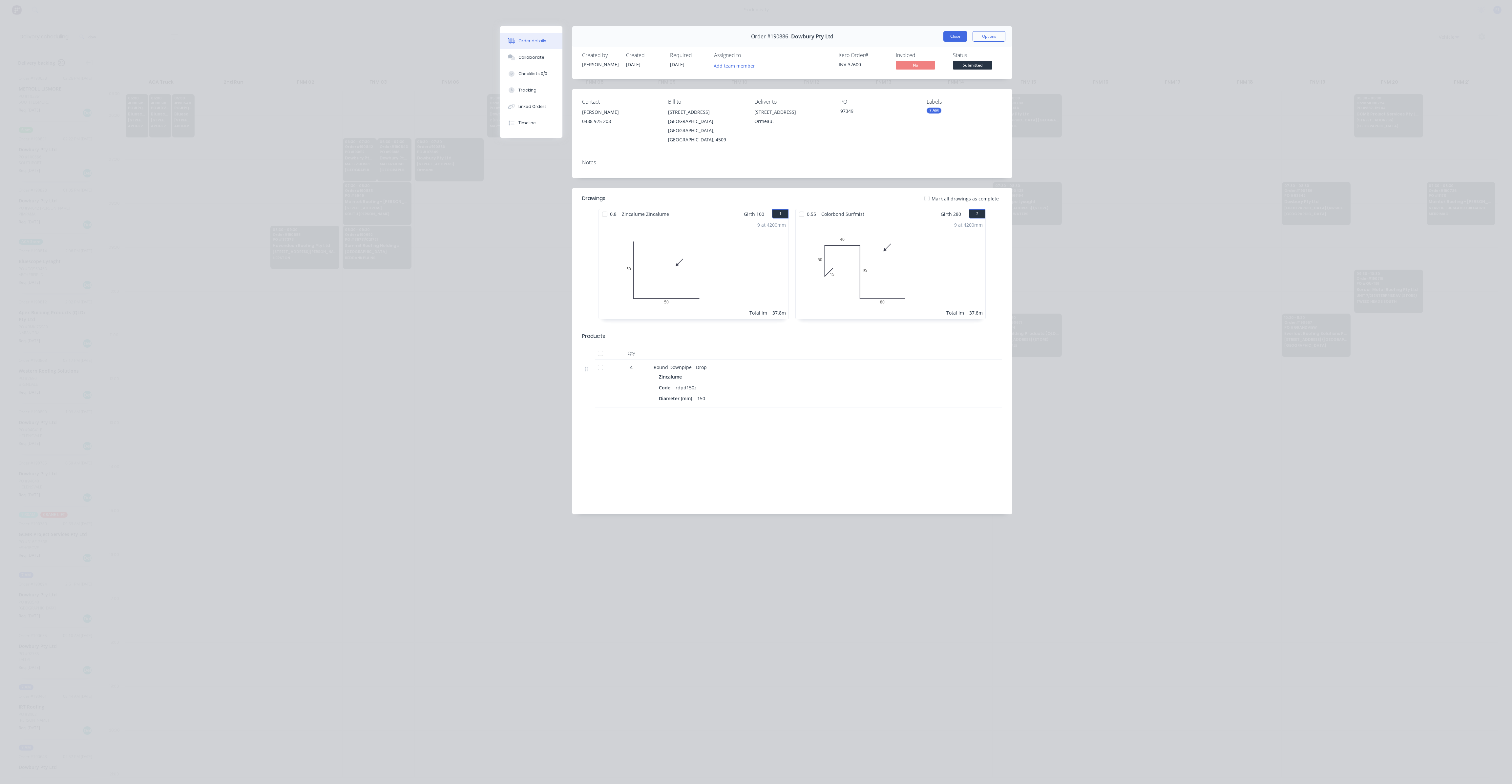
click at [960, 36] on button "Close" at bounding box center [955, 36] width 24 height 11
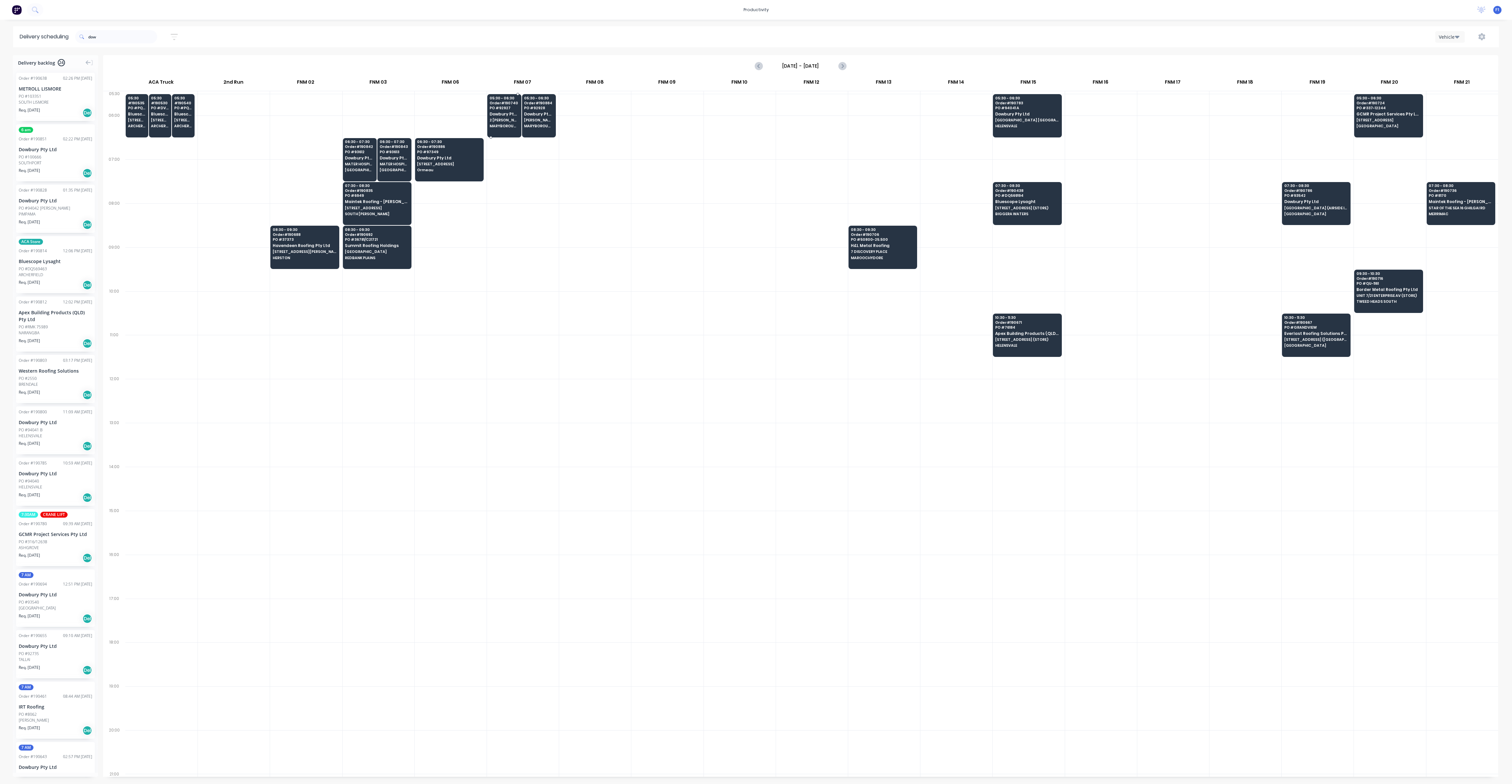
click at [511, 121] on span "2 [PERSON_NAME] ST" at bounding box center [504, 120] width 29 height 4
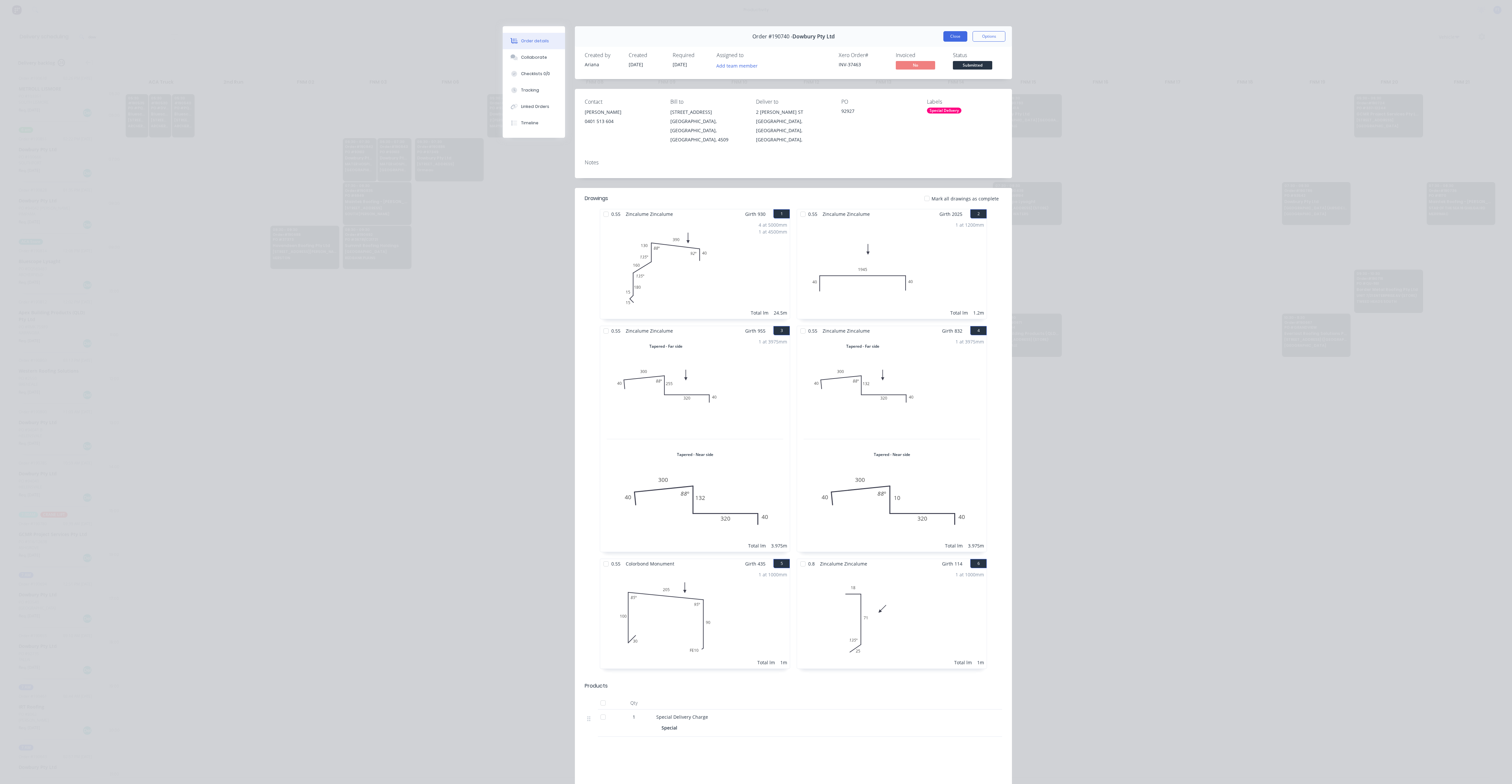
click at [948, 32] on button "Close" at bounding box center [955, 36] width 24 height 11
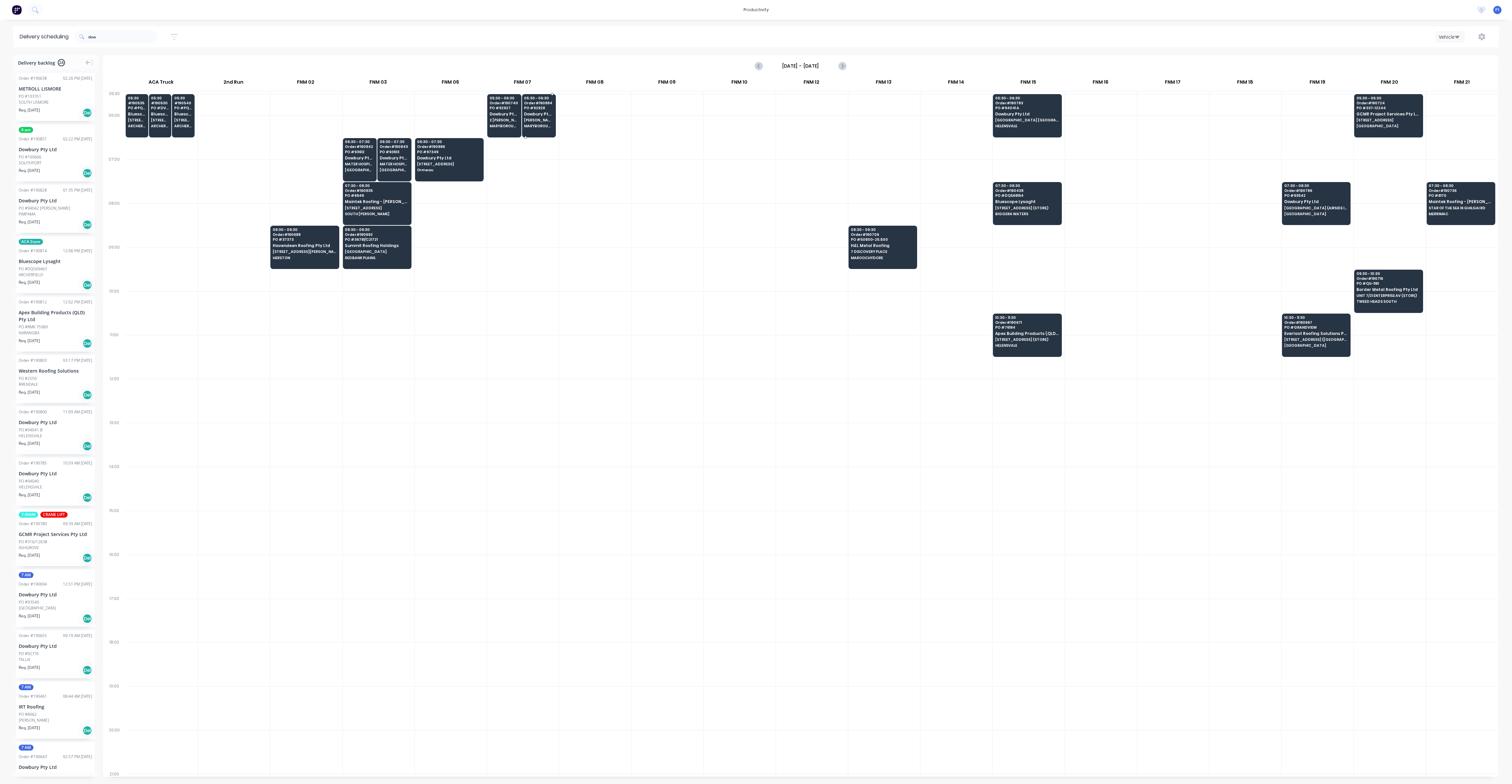
click at [528, 121] on span "[PERSON_NAME] COMPOUND 2 [PERSON_NAME] ST" at bounding box center [539, 120] width 29 height 4
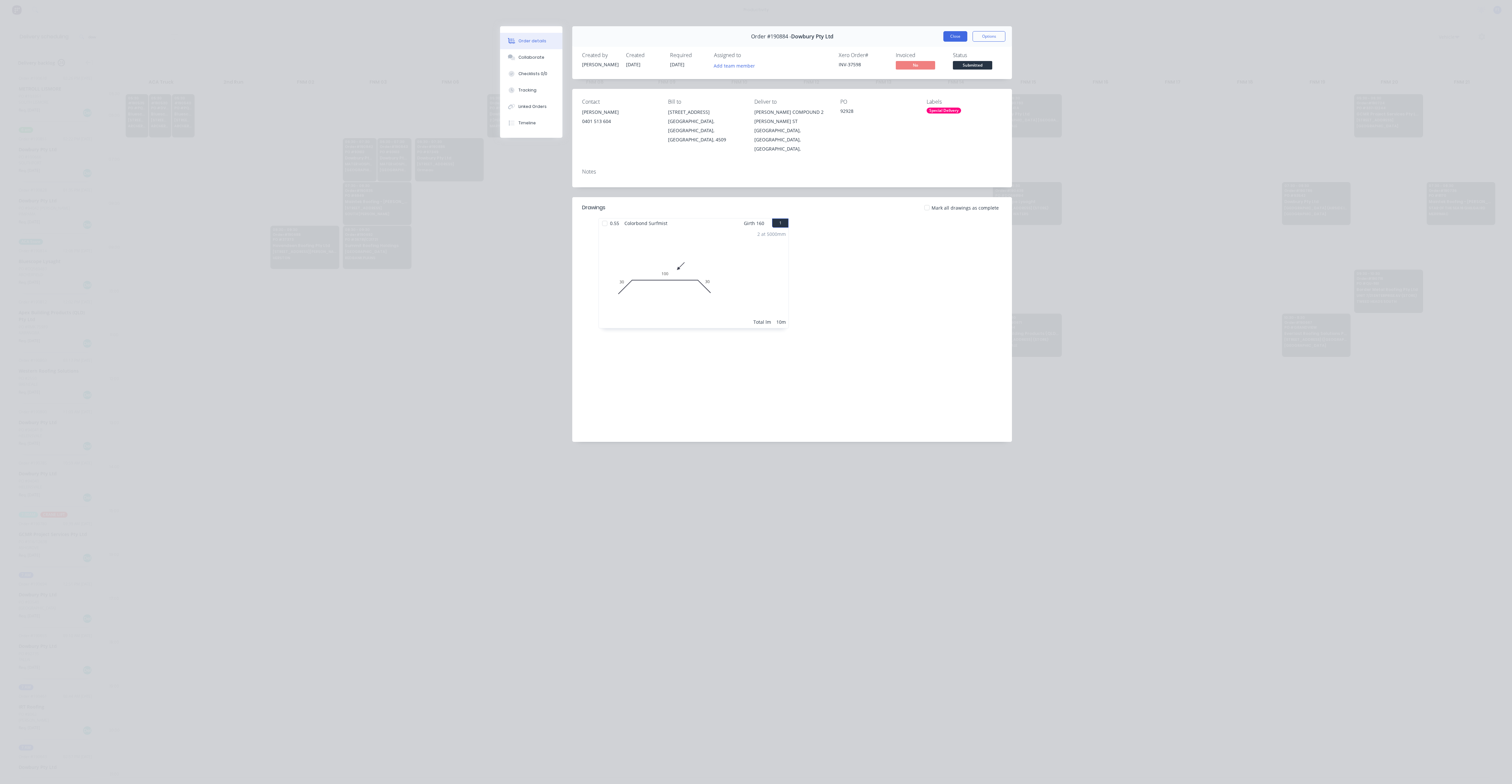
click at [957, 38] on button "Close" at bounding box center [955, 36] width 24 height 11
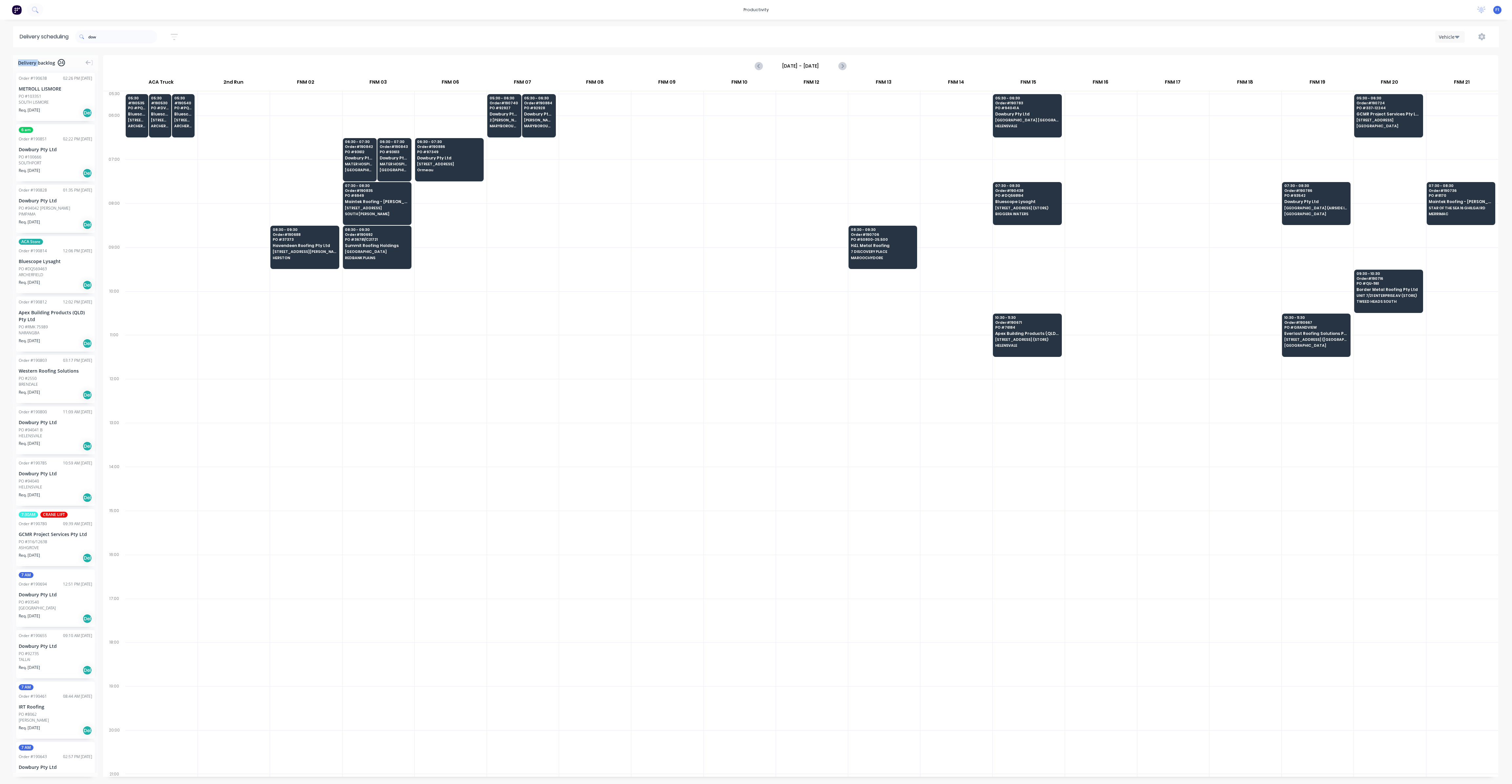
click at [957, 38] on div "Vehicle" at bounding box center [1136, 37] width 712 height 12
click at [504, 112] on span "Dowbury Pty Ltd" at bounding box center [504, 114] width 29 height 4
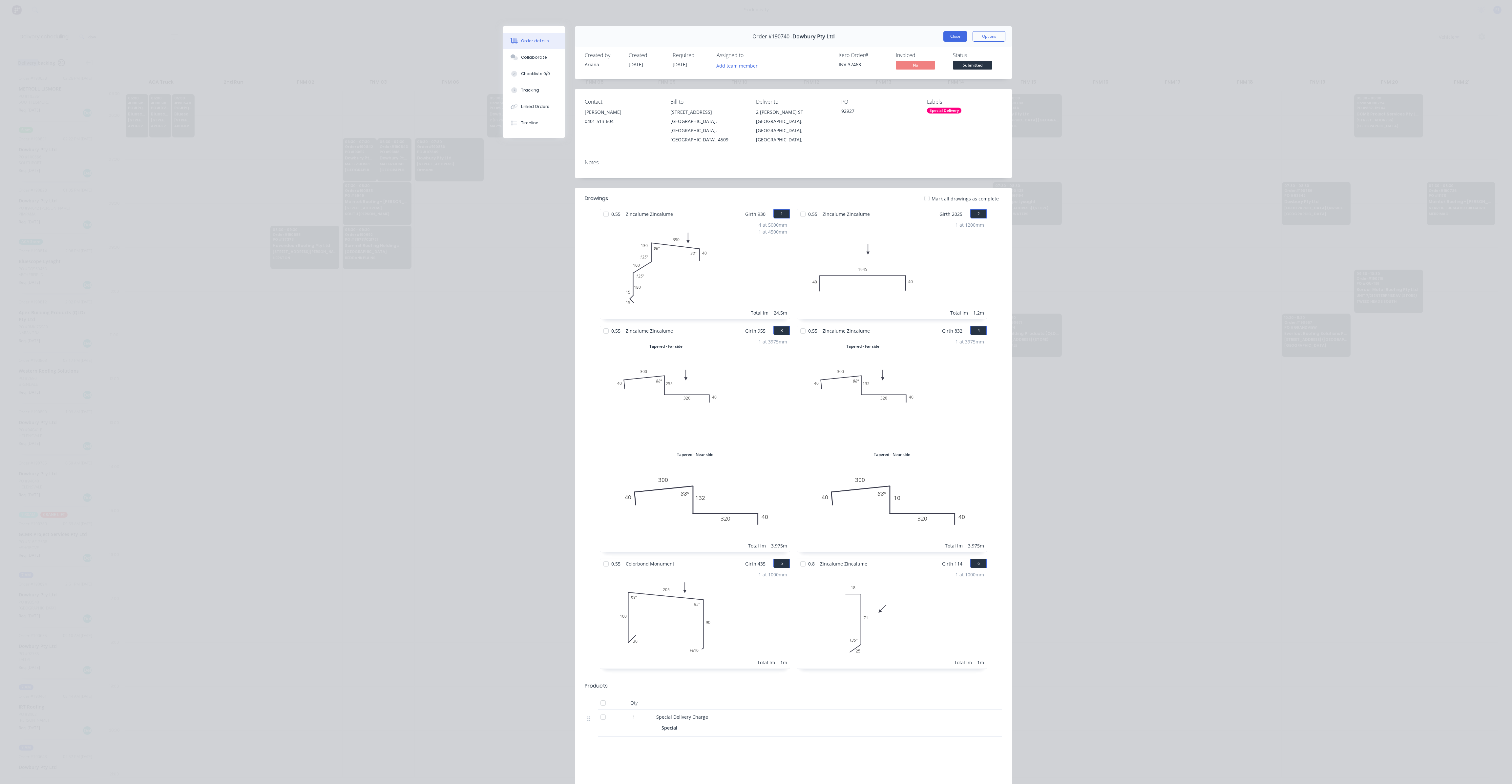
click at [954, 39] on button "Close" at bounding box center [955, 36] width 24 height 11
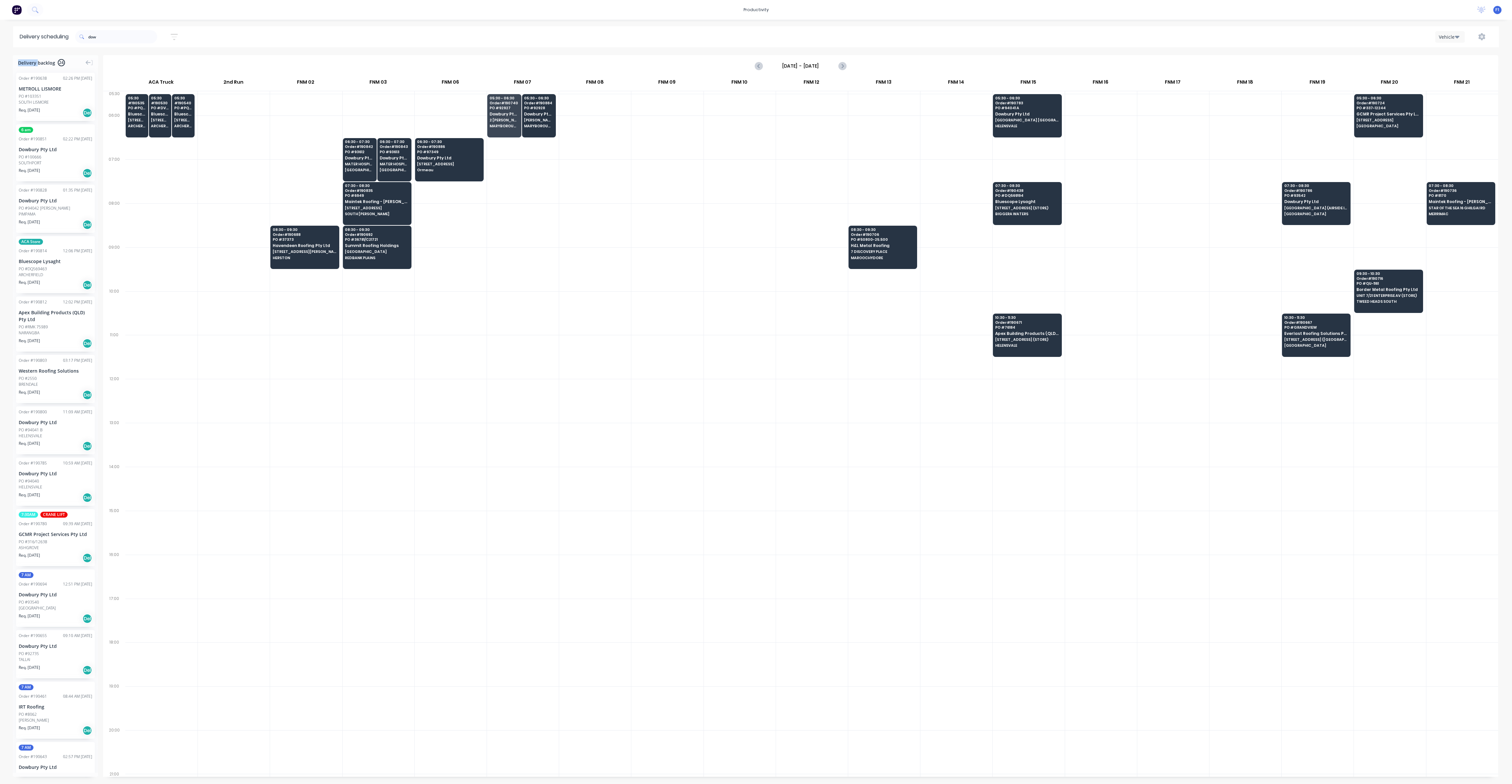
click at [537, 168] on div at bounding box center [523, 181] width 72 height 44
click at [511, 126] on span "MARYBOROUGH" at bounding box center [504, 126] width 29 height 4
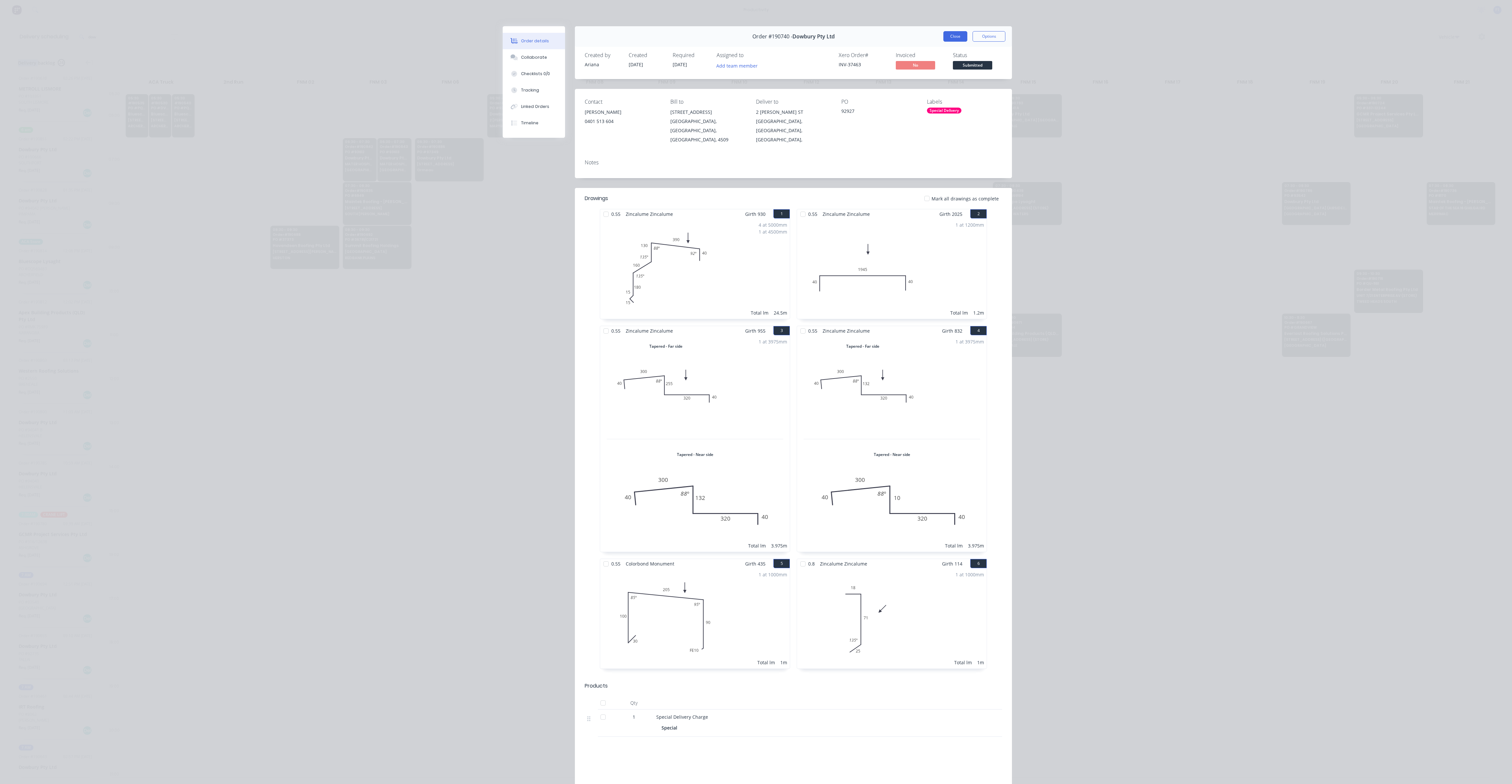
click at [951, 36] on button "Close" at bounding box center [955, 36] width 24 height 11
